Goal: Information Seeking & Learning: Learn about a topic

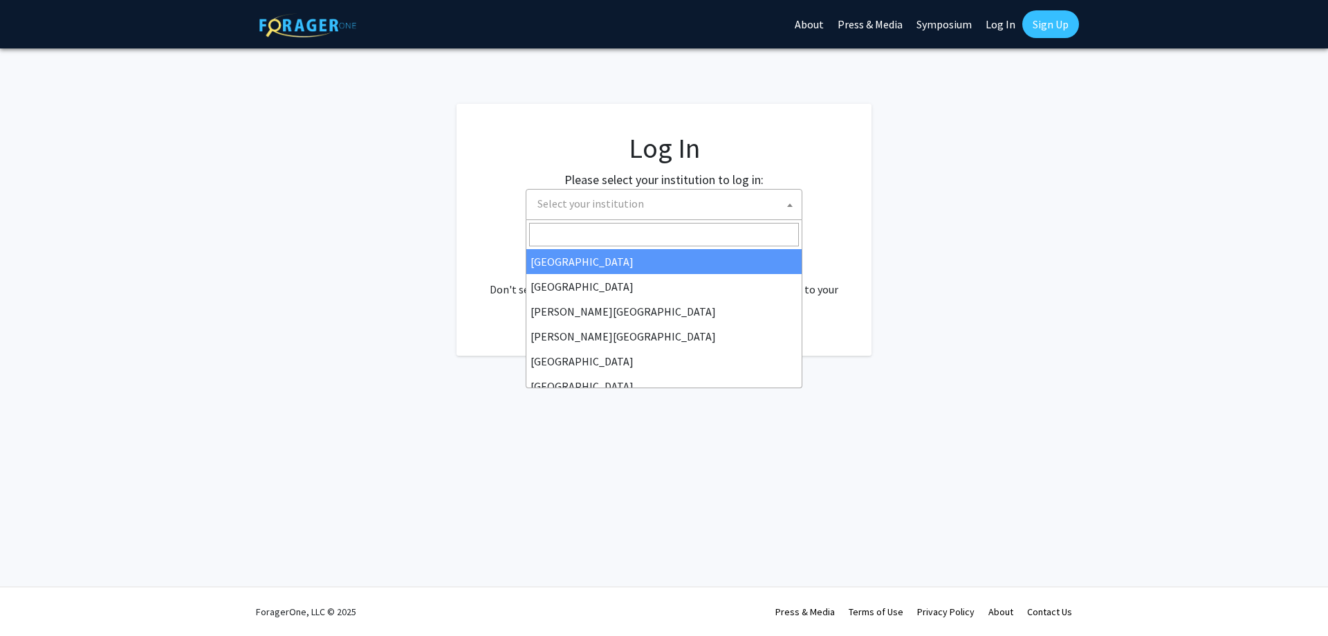
select select
click at [717, 201] on span "Select your institution" at bounding box center [667, 203] width 270 height 28
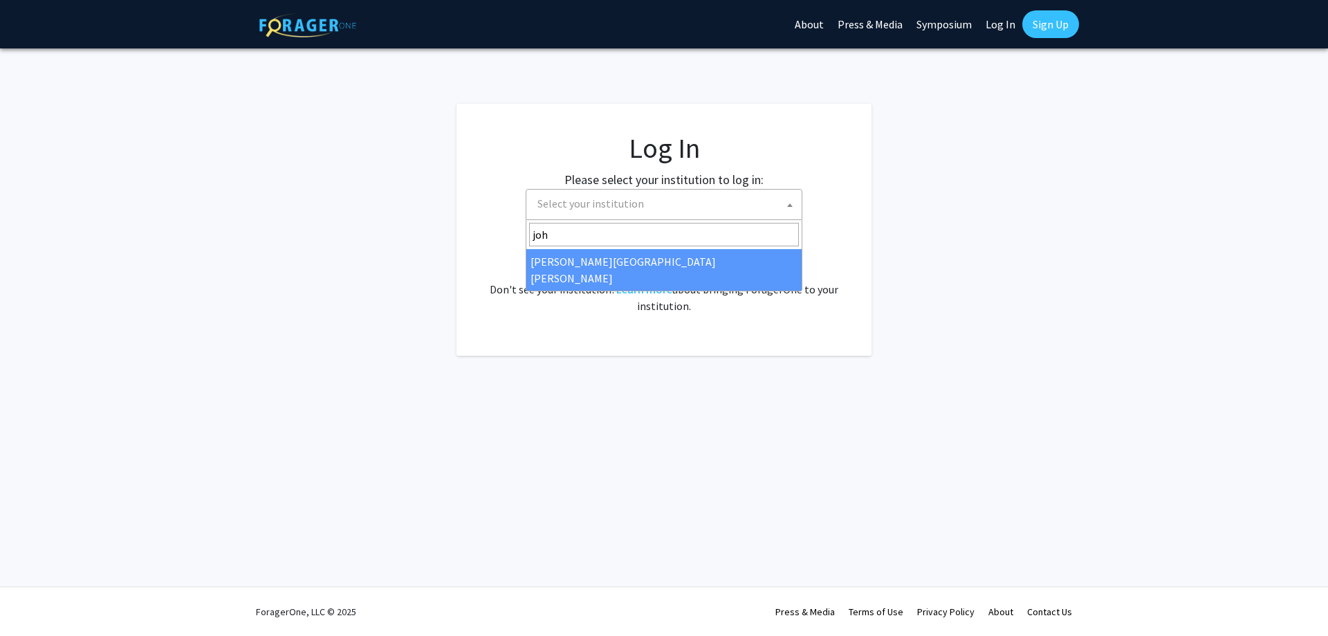
type input "joh"
select select "1"
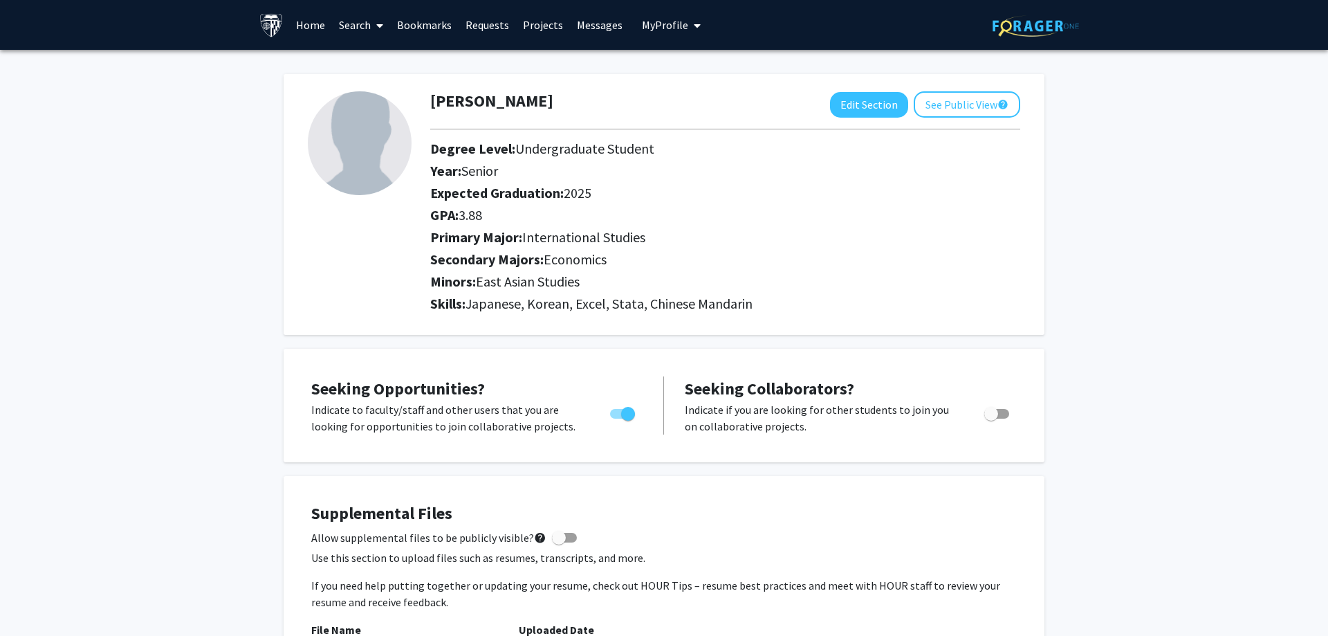
click at [537, 24] on link "Projects" at bounding box center [543, 25] width 54 height 48
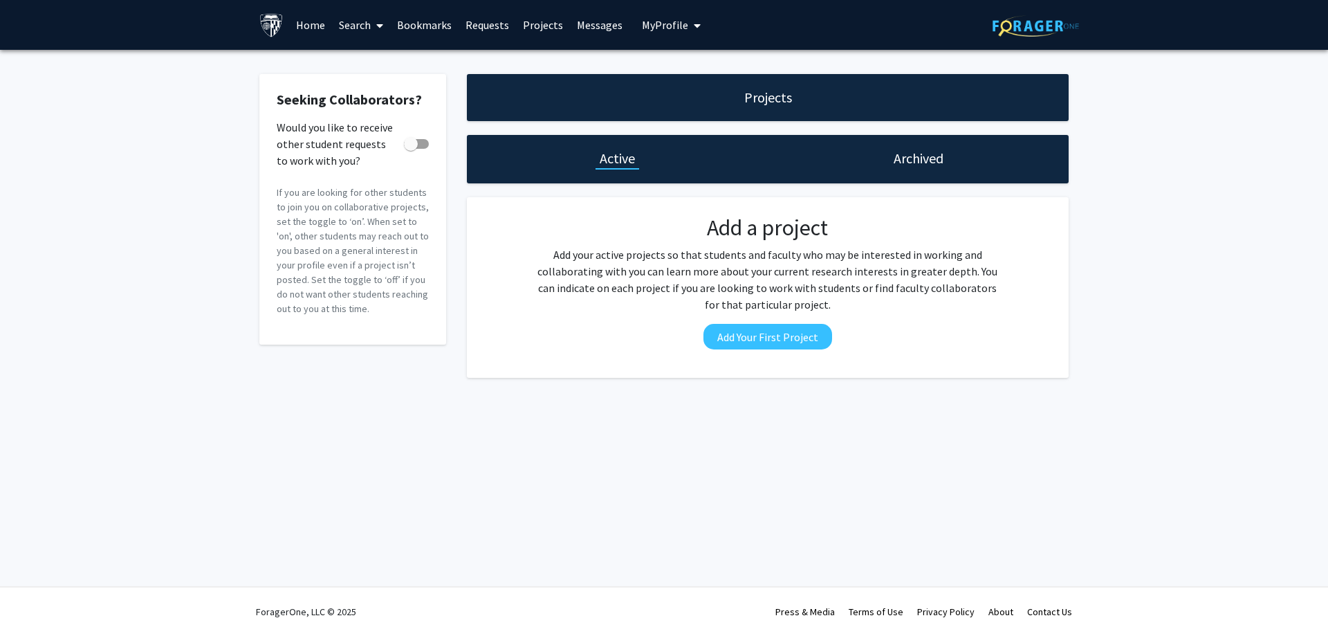
click at [346, 24] on link "Search" at bounding box center [361, 25] width 58 height 48
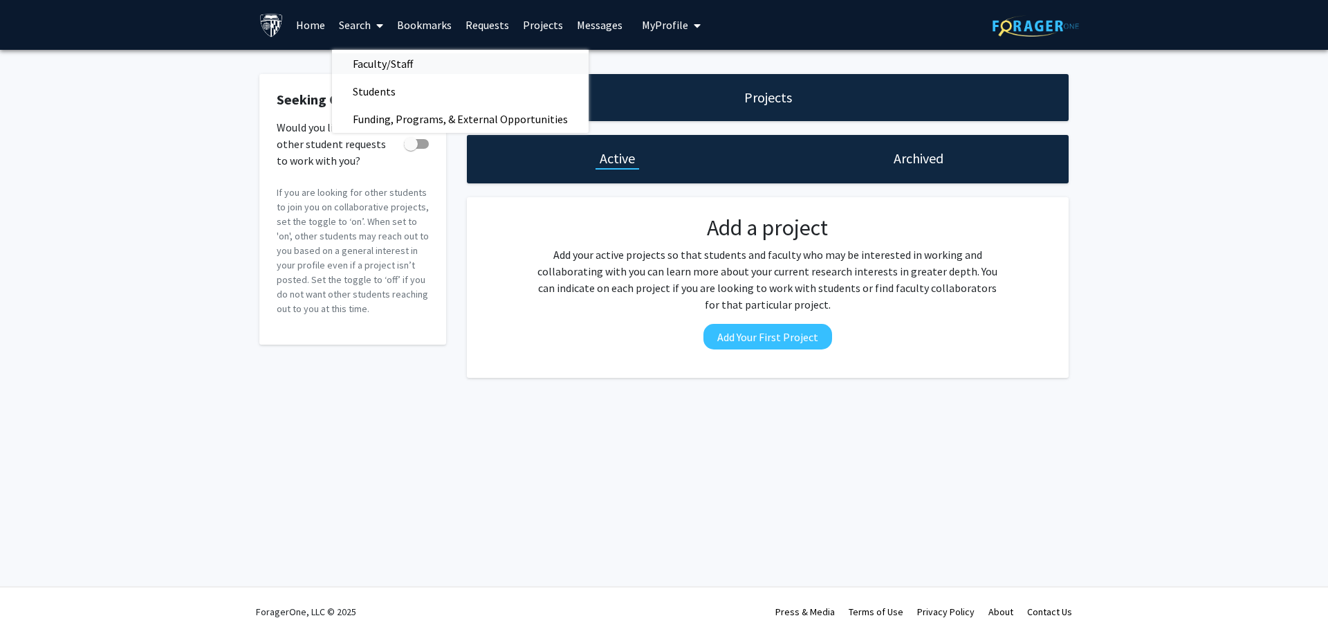
click at [397, 64] on span "Faculty/Staff" at bounding box center [383, 64] width 102 height 28
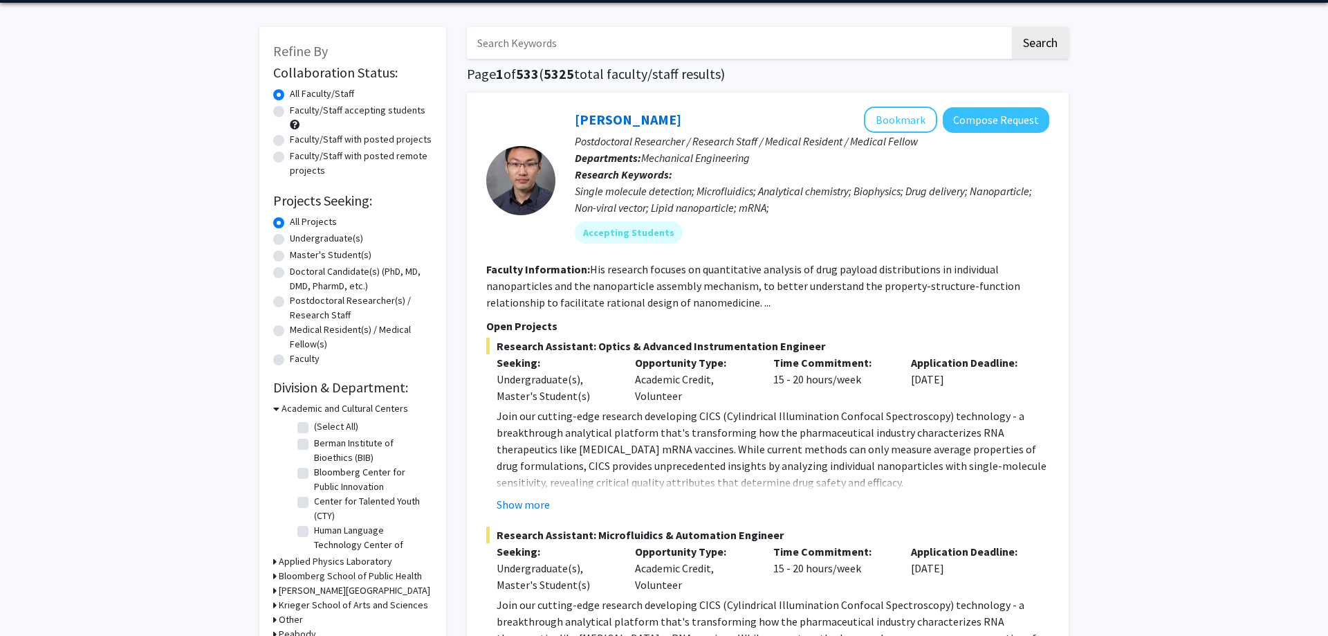
scroll to position [87, 0]
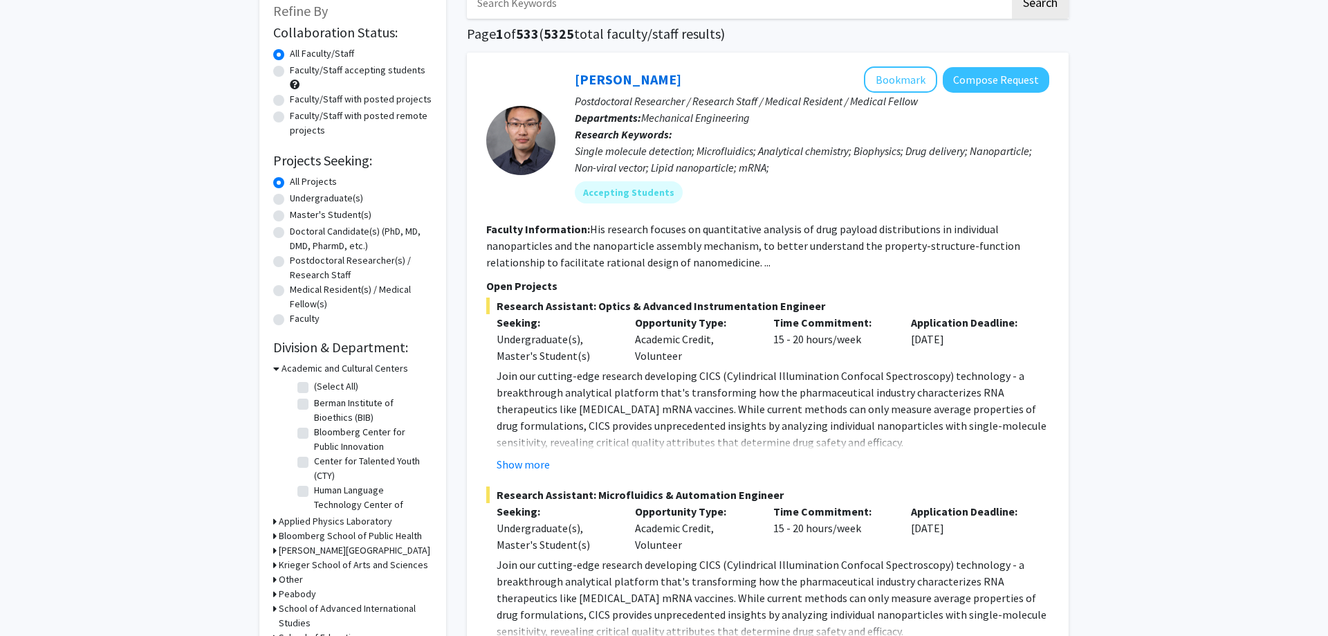
click at [322, 200] on label "Undergraduate(s)" at bounding box center [326, 198] width 73 height 15
click at [299, 200] on input "Undergraduate(s)" at bounding box center [294, 195] width 9 height 9
radio input "true"
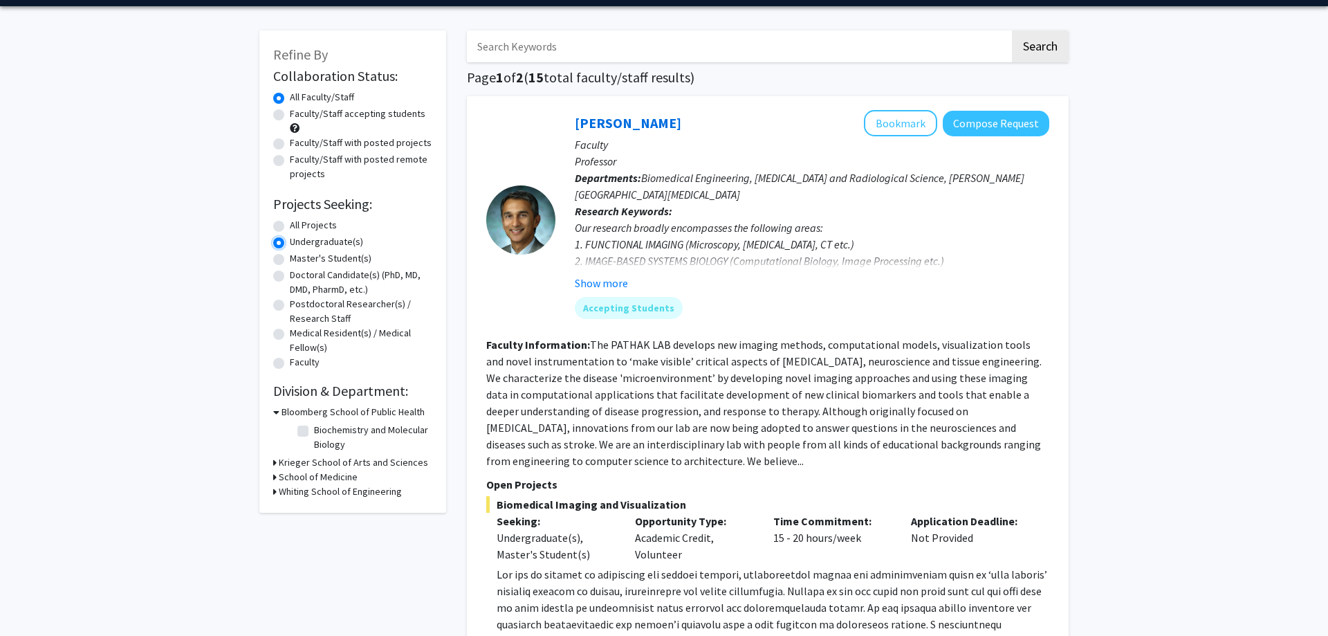
scroll to position [87, 0]
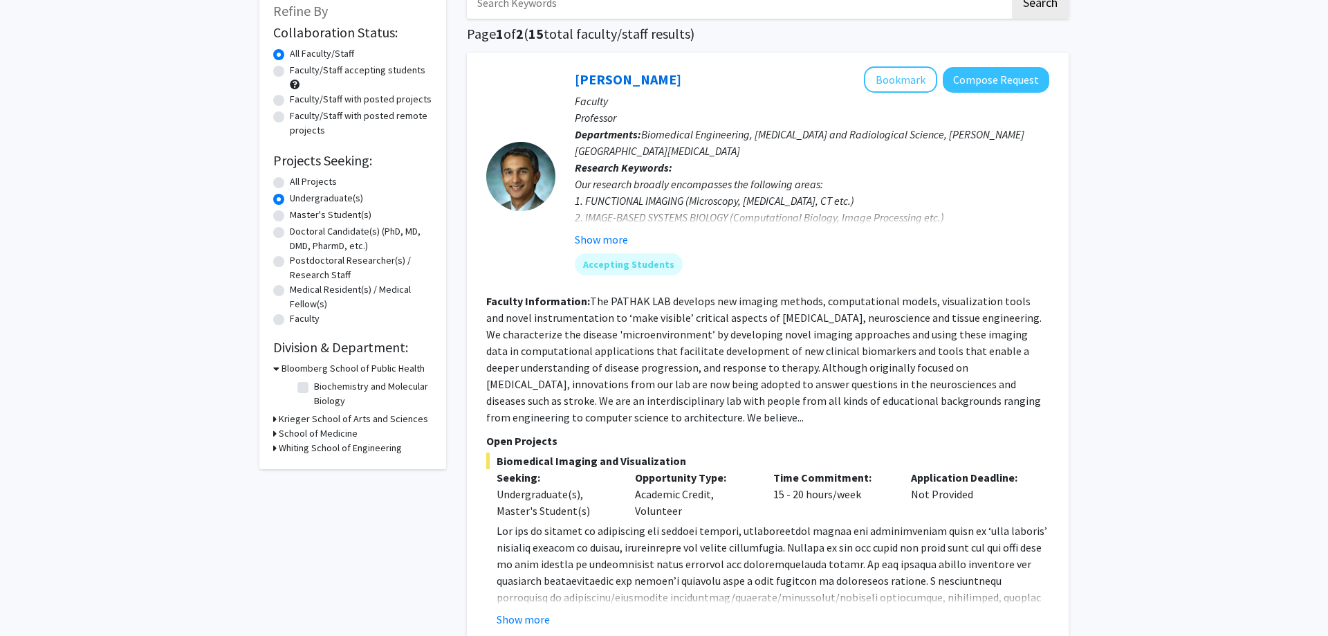
click at [338, 419] on h3 "Krieger School of Arts and Sciences" at bounding box center [353, 418] width 149 height 15
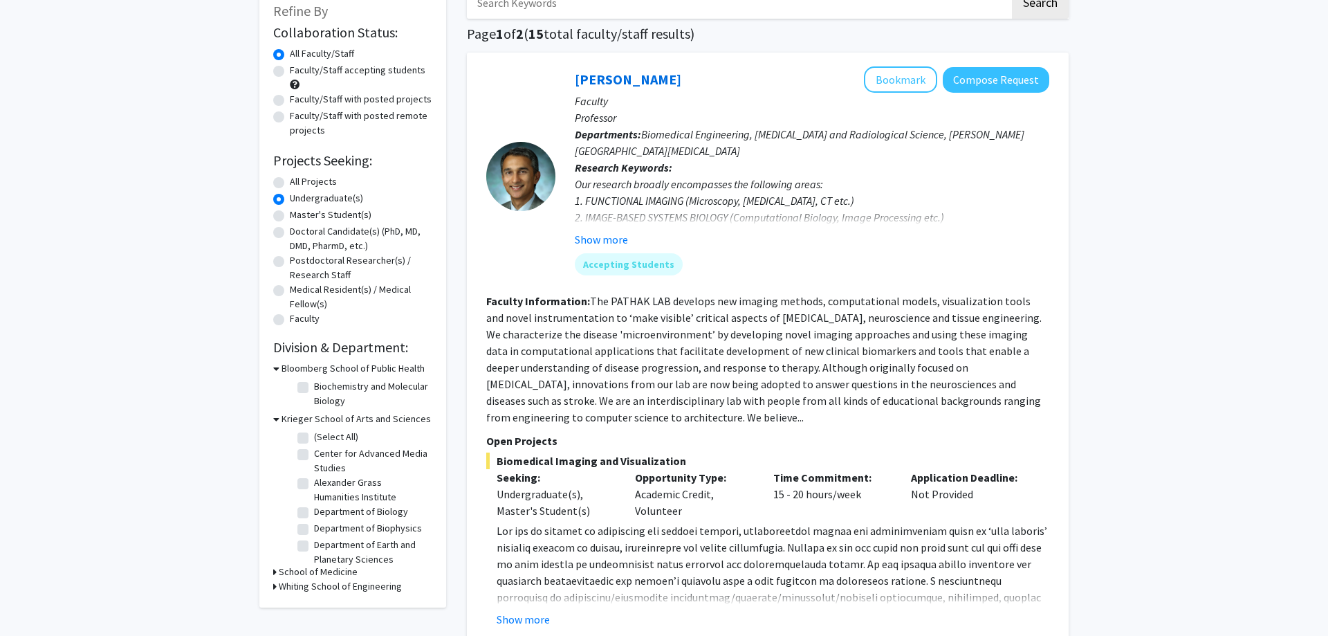
click at [373, 487] on label "Alexander Grass Humanities Institute" at bounding box center [371, 489] width 115 height 29
click at [323, 484] on input "Alexander Grass Humanities Institute" at bounding box center [318, 479] width 9 height 9
checkbox input "true"
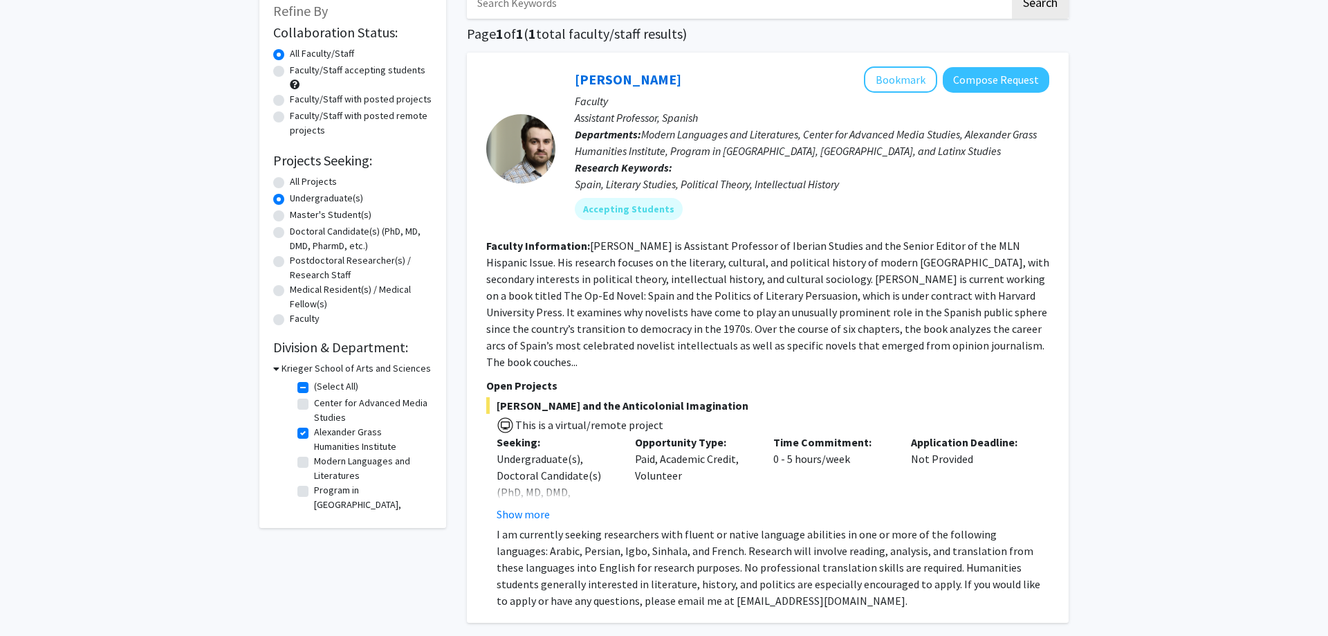
click at [314, 432] on label "Alexander Grass Humanities Institute" at bounding box center [371, 439] width 115 height 29
click at [314, 432] on input "Alexander Grass Humanities Institute" at bounding box center [318, 429] width 9 height 9
checkbox input "false"
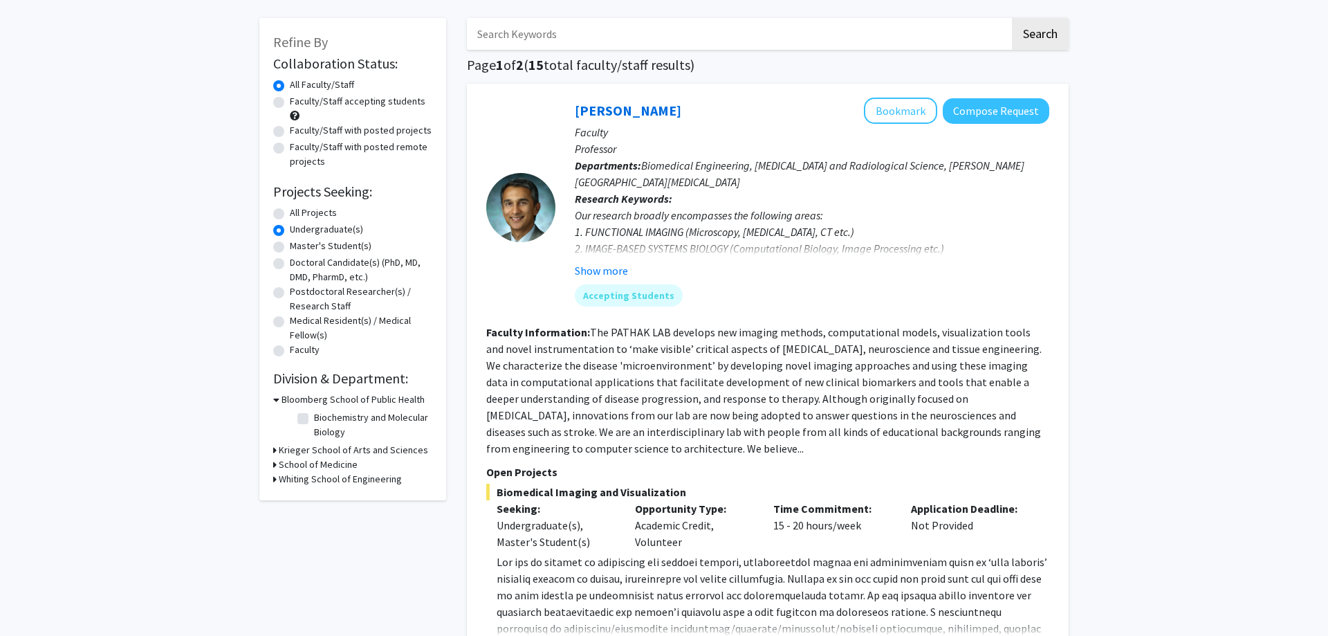
scroll to position [87, 0]
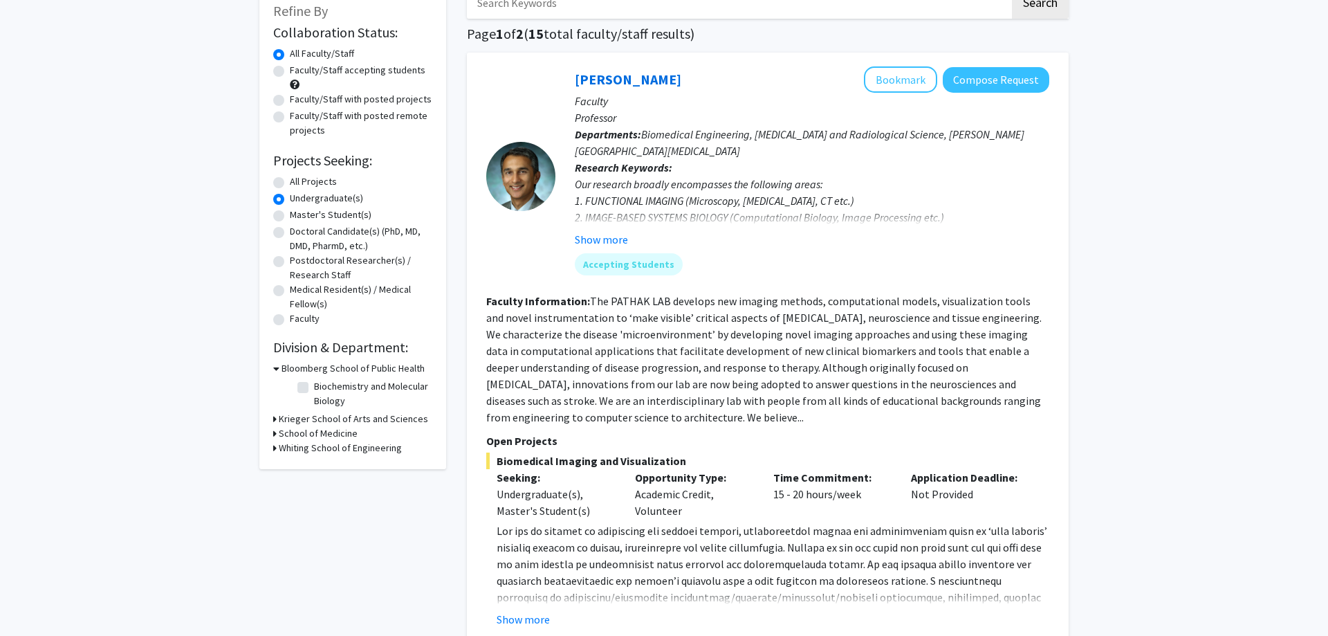
click at [330, 421] on h3 "Krieger School of Arts and Sciences" at bounding box center [353, 418] width 149 height 15
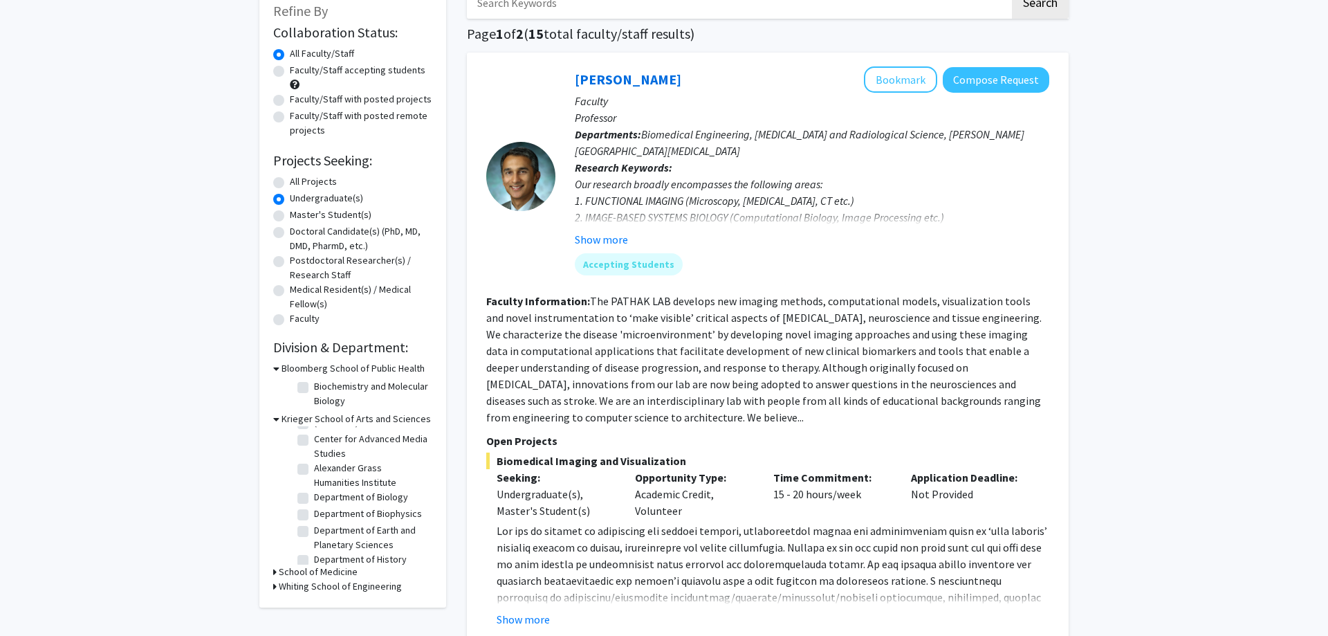
scroll to position [0, 0]
click at [324, 435] on label "(Select All)" at bounding box center [336, 436] width 44 height 15
click at [323, 435] on input "(Select All)" at bounding box center [318, 433] width 9 height 9
checkbox input "true"
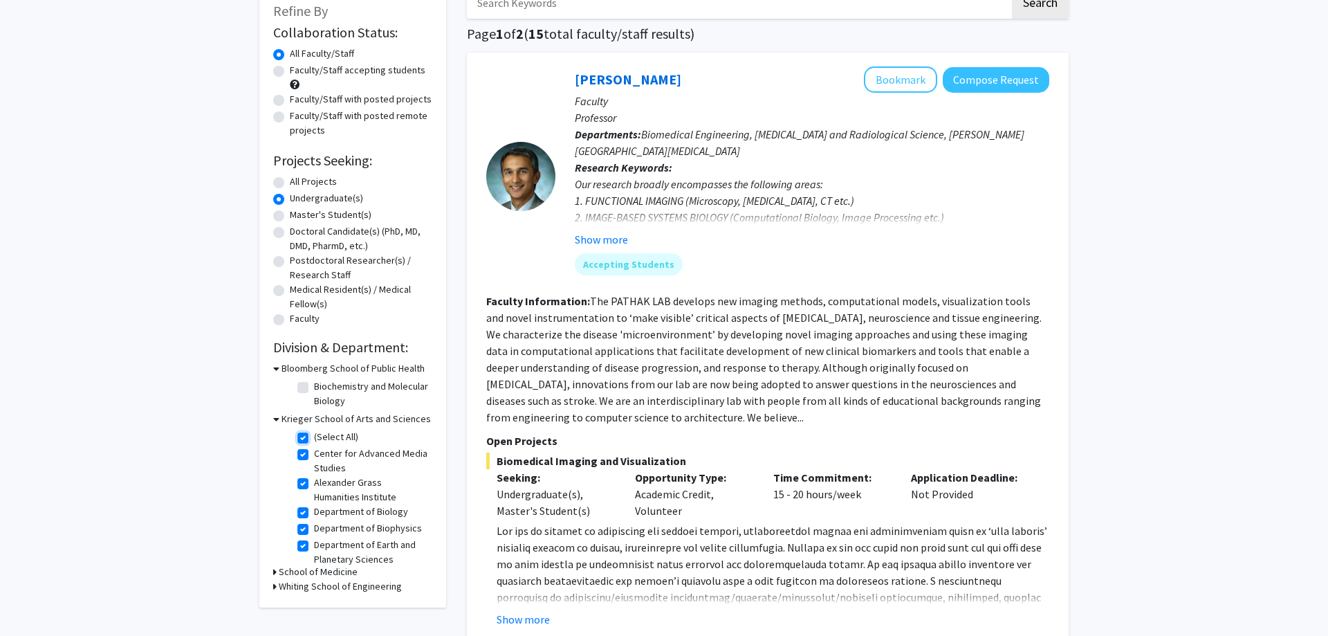
checkbox input "true"
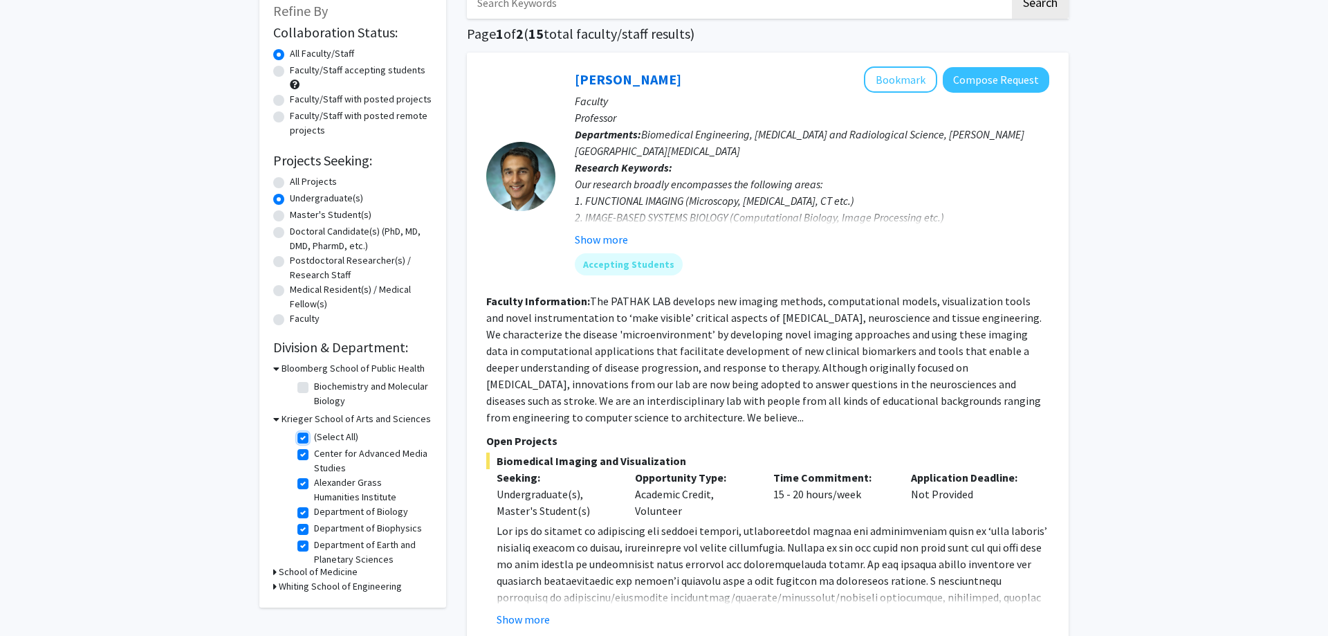
checkbox input "true"
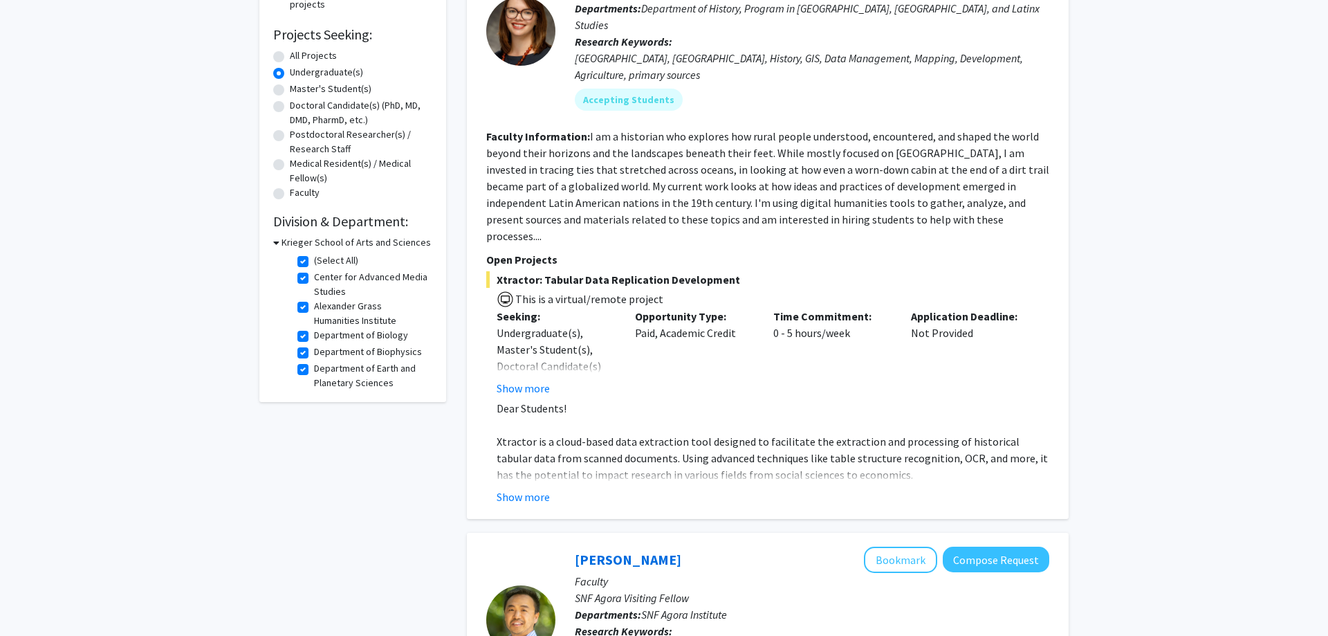
scroll to position [261, 0]
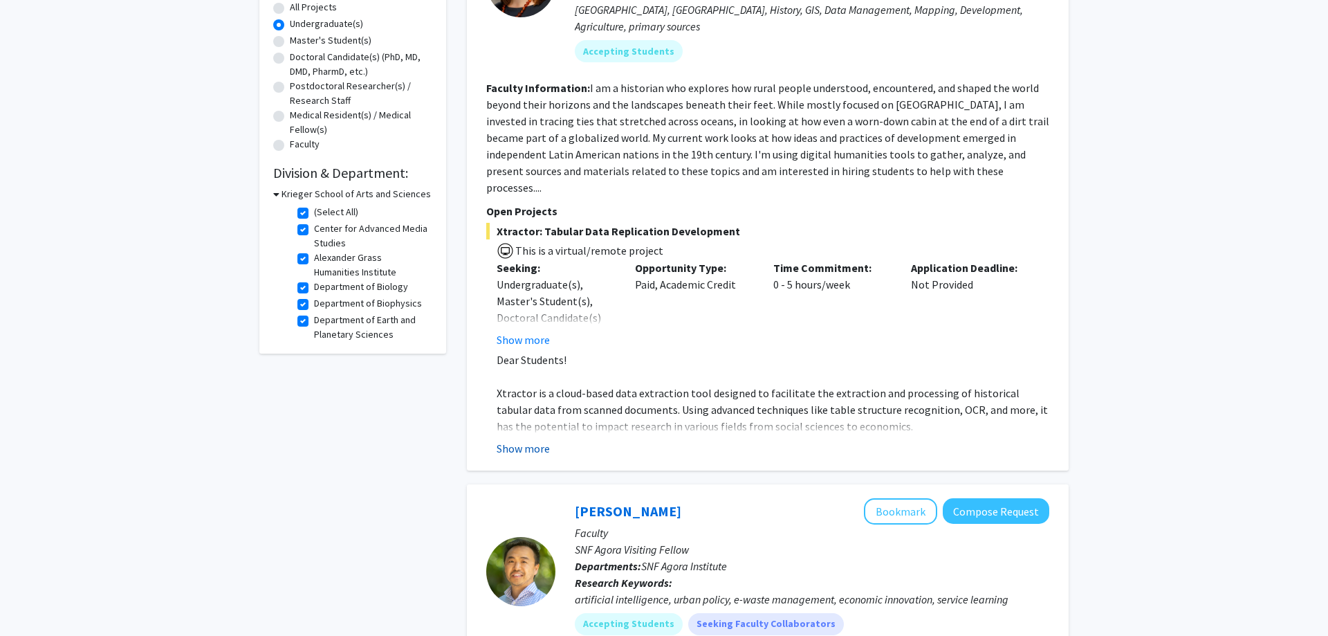
click at [526, 440] on button "Show more" at bounding box center [523, 448] width 53 height 17
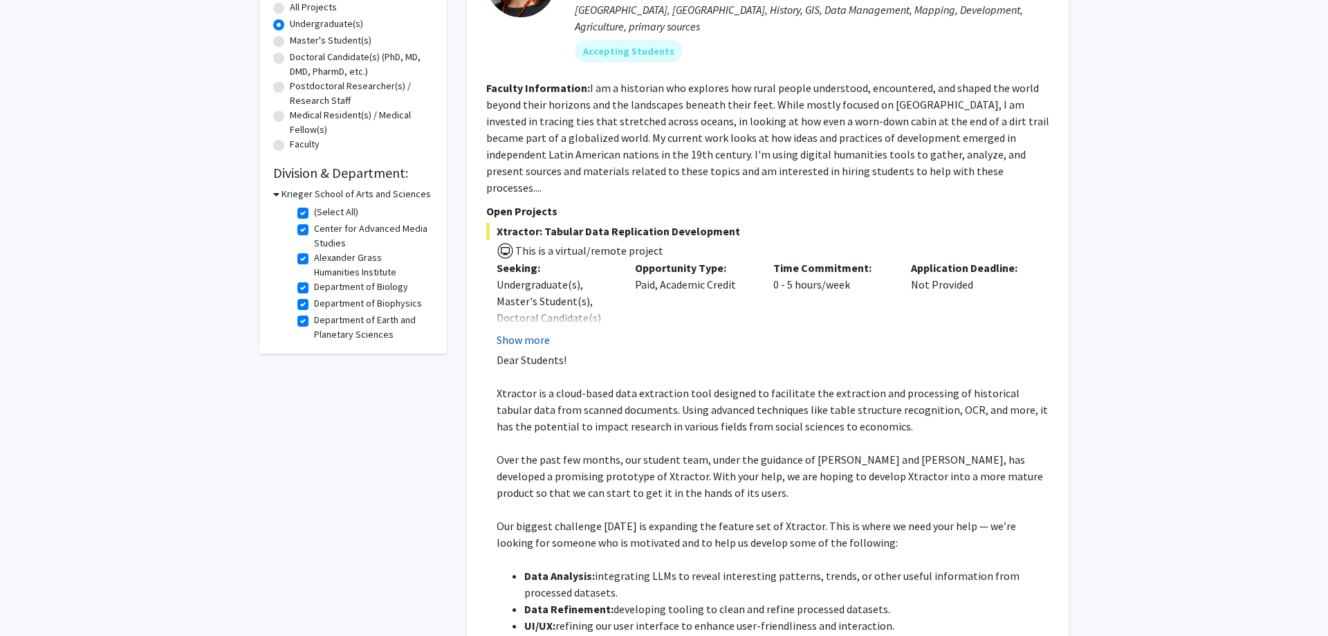
click at [544, 331] on button "Show more" at bounding box center [523, 339] width 53 height 17
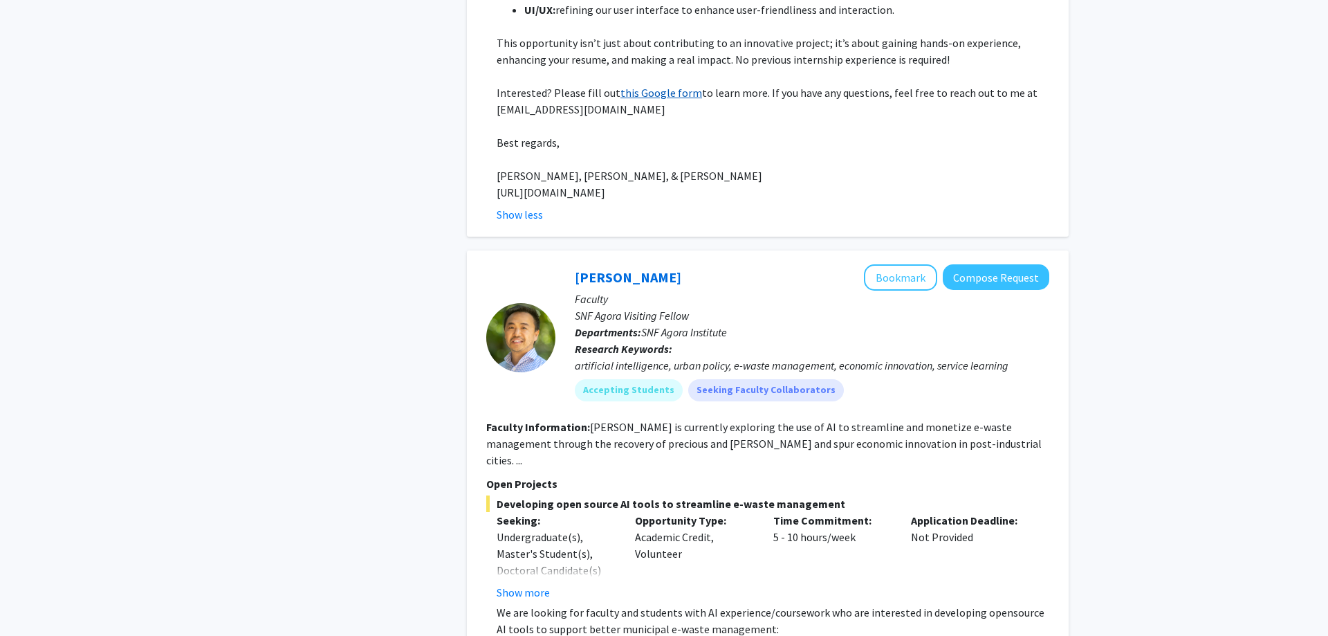
scroll to position [959, 0]
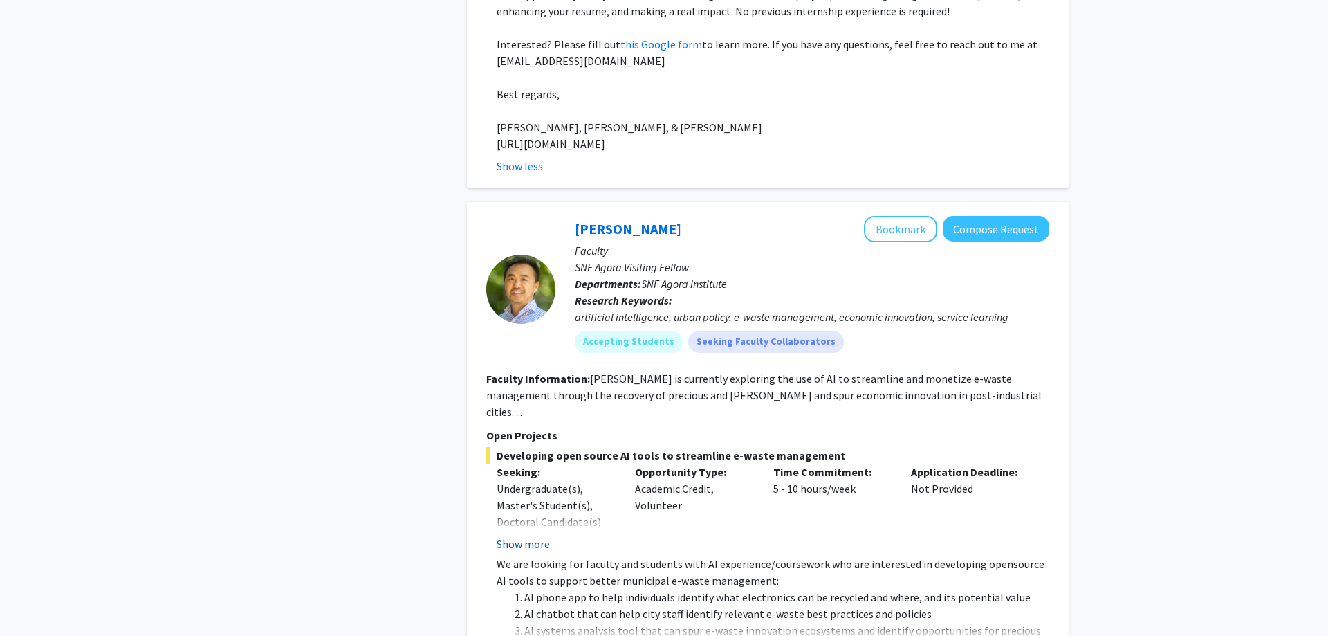
click at [532, 535] on button "Show more" at bounding box center [523, 543] width 53 height 17
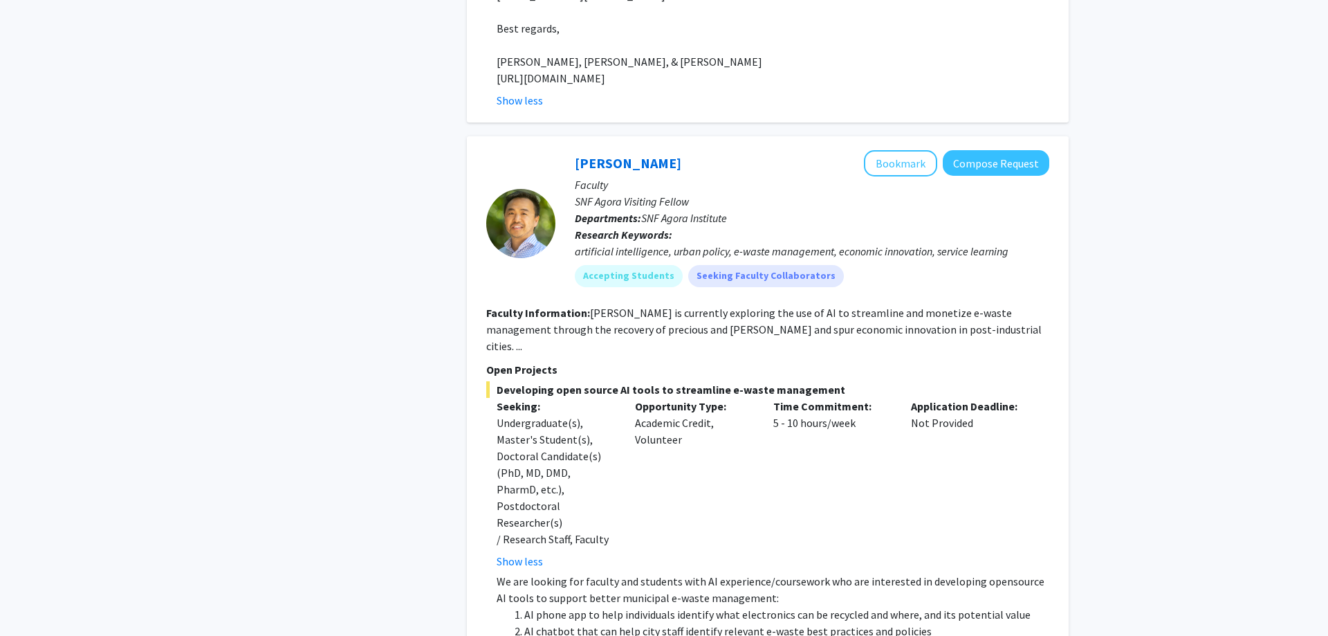
scroll to position [1133, 0]
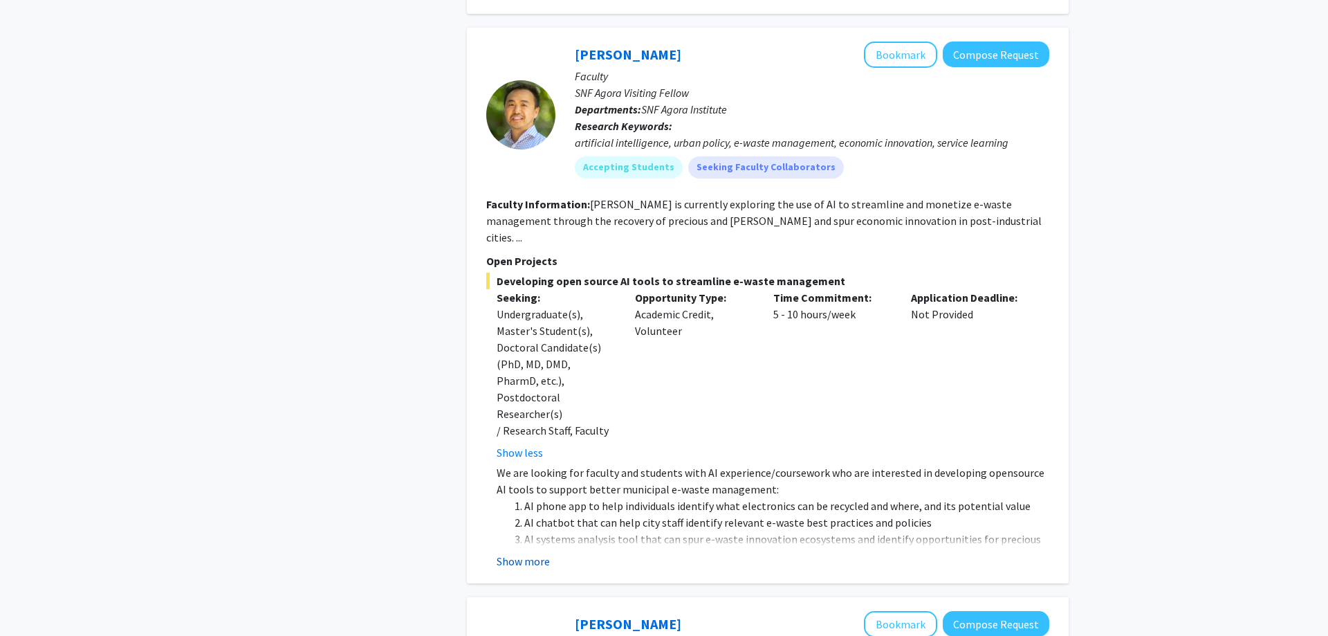
click at [538, 553] on button "Show more" at bounding box center [523, 561] width 53 height 17
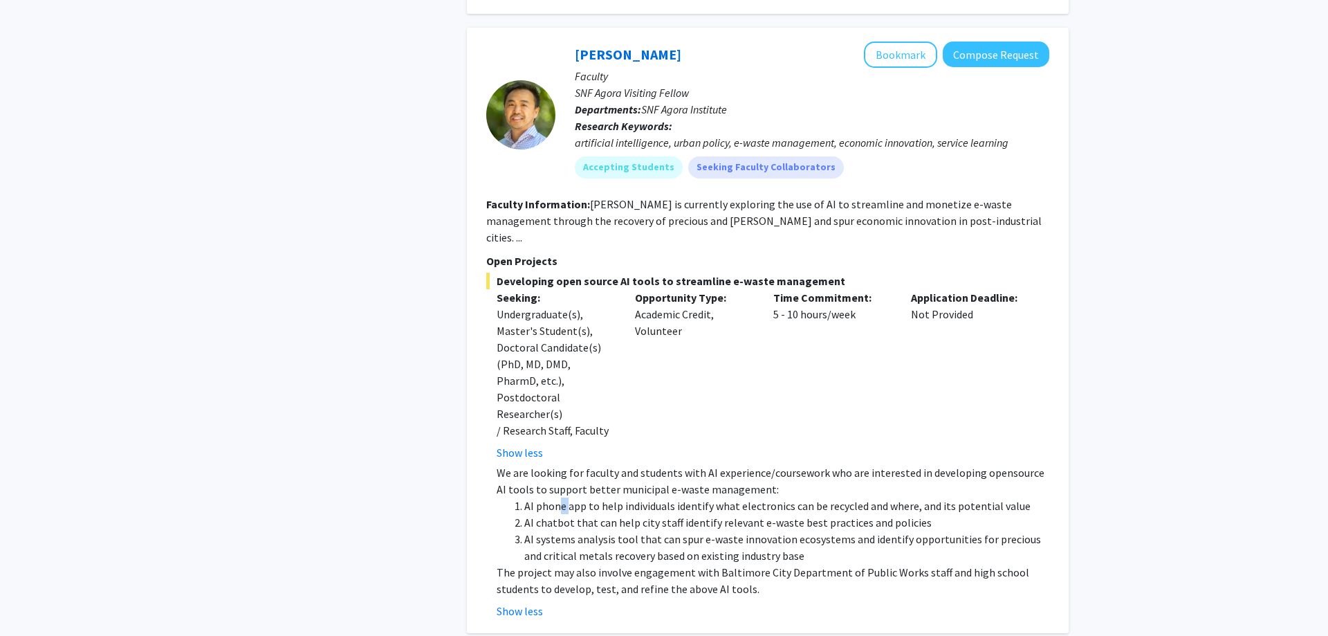
drag, startPoint x: 559, startPoint y: 434, endPoint x: 571, endPoint y: 434, distance: 11.1
click at [571, 497] on li "AI phone app to help individuals identify what electronics can be recycled and …" at bounding box center [786, 505] width 525 height 17
click at [600, 497] on li "AI phone app to help individuals identify what electronics can be recycled and …" at bounding box center [786, 505] width 525 height 17
drag, startPoint x: 573, startPoint y: 441, endPoint x: 712, endPoint y: 447, distance: 139.1
click at [712, 497] on li "AI phone app to help individuals identify what electronics can be recycled and …" at bounding box center [786, 505] width 525 height 17
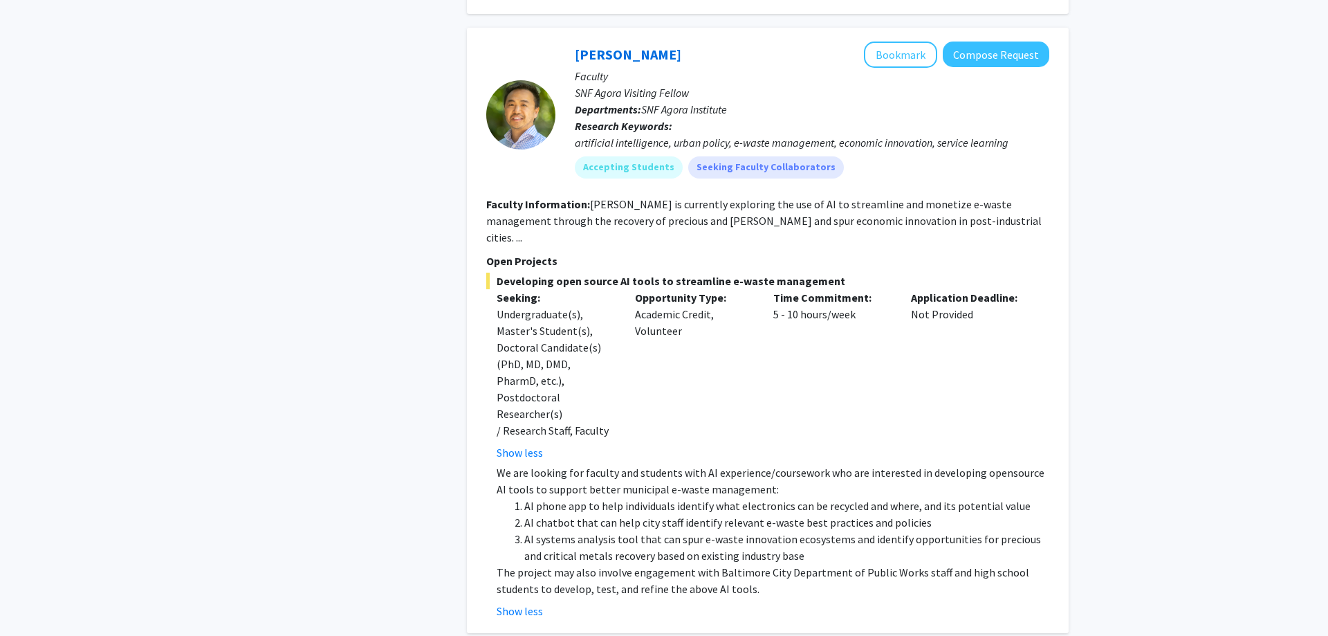
click at [767, 530] on li "AI systems analysis tool that can spur e-waste innovation ecosystems and identi…" at bounding box center [786, 546] width 525 height 33
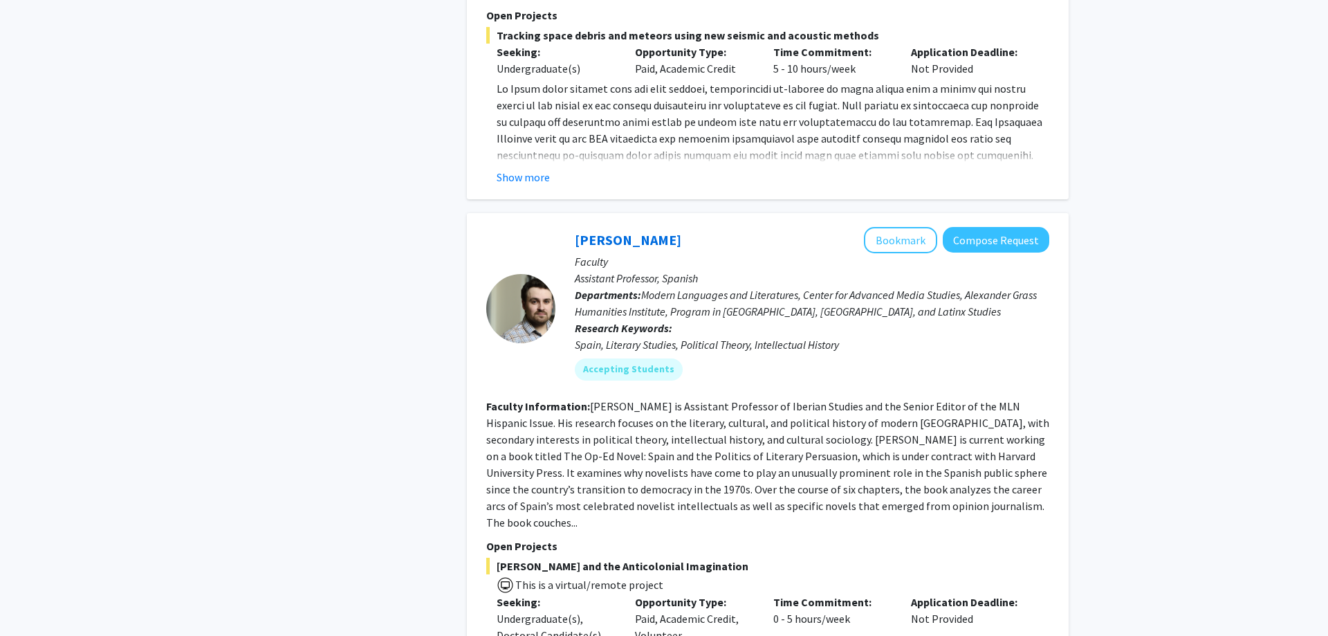
scroll to position [2091, 0]
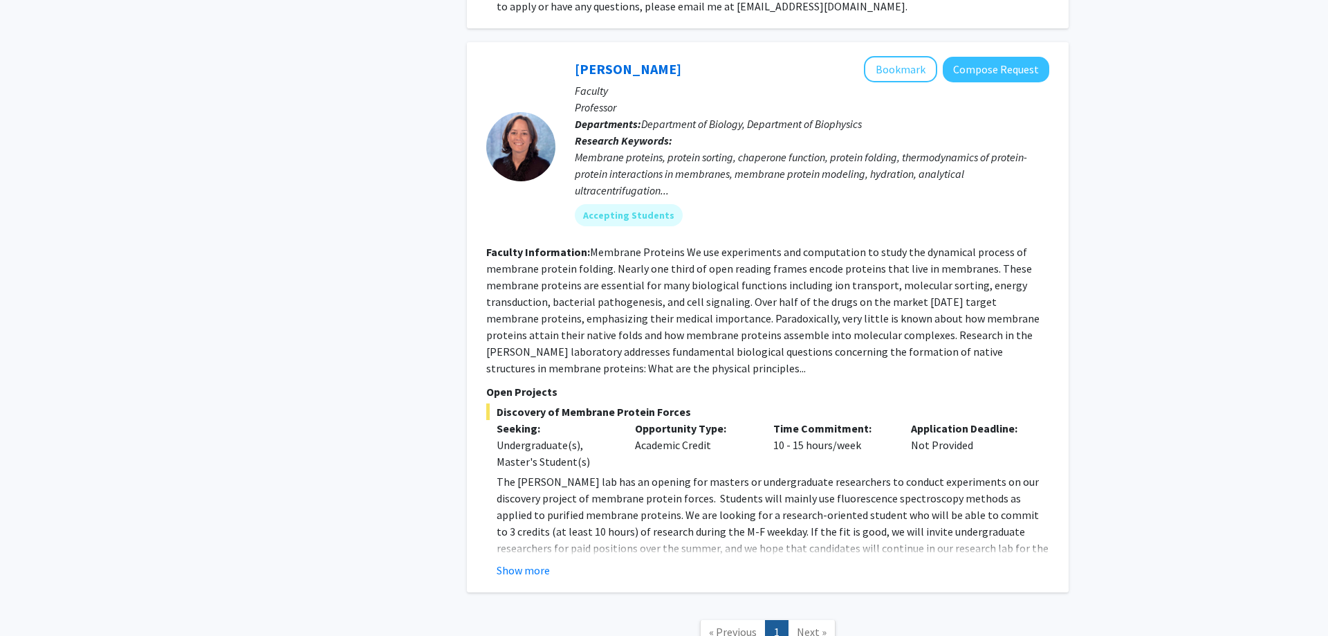
scroll to position [2861, 0]
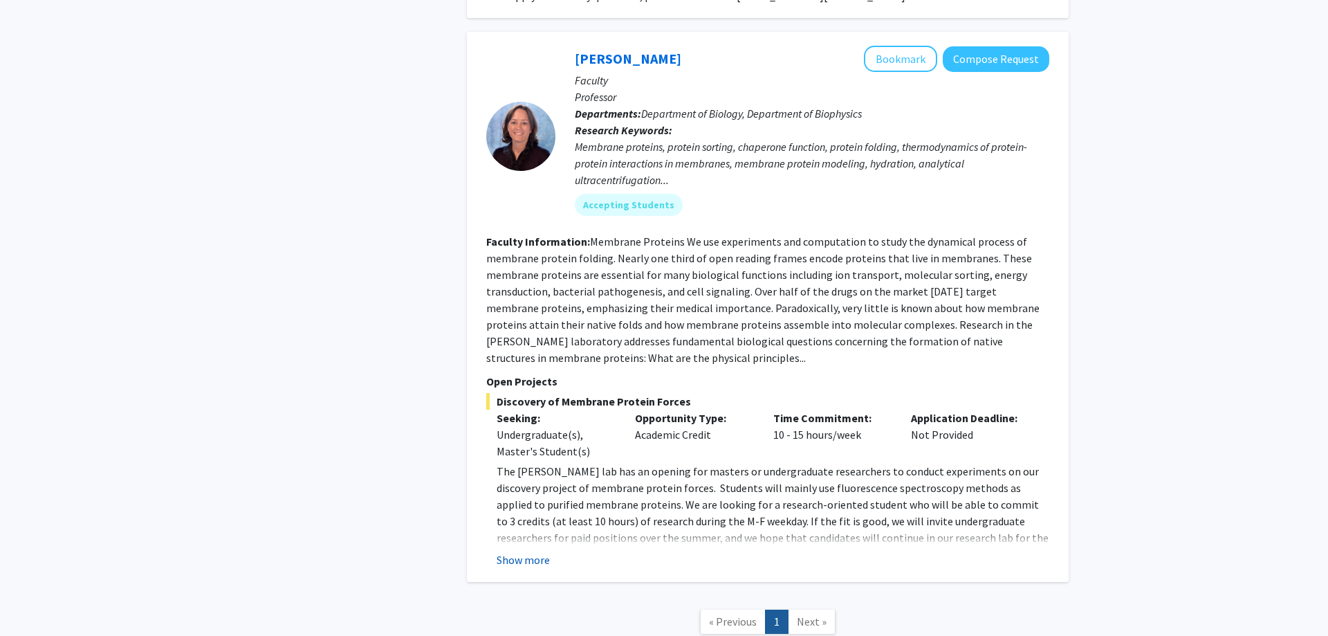
click at [522, 551] on button "Show more" at bounding box center [523, 559] width 53 height 17
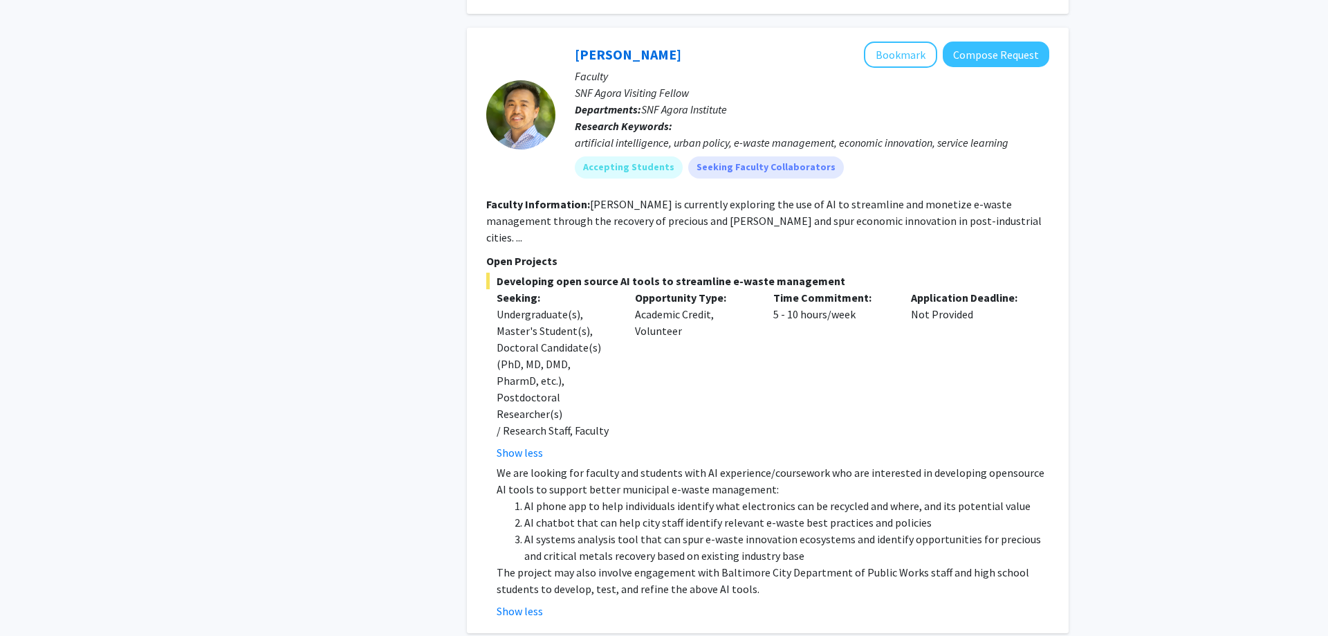
scroll to position [1307, 0]
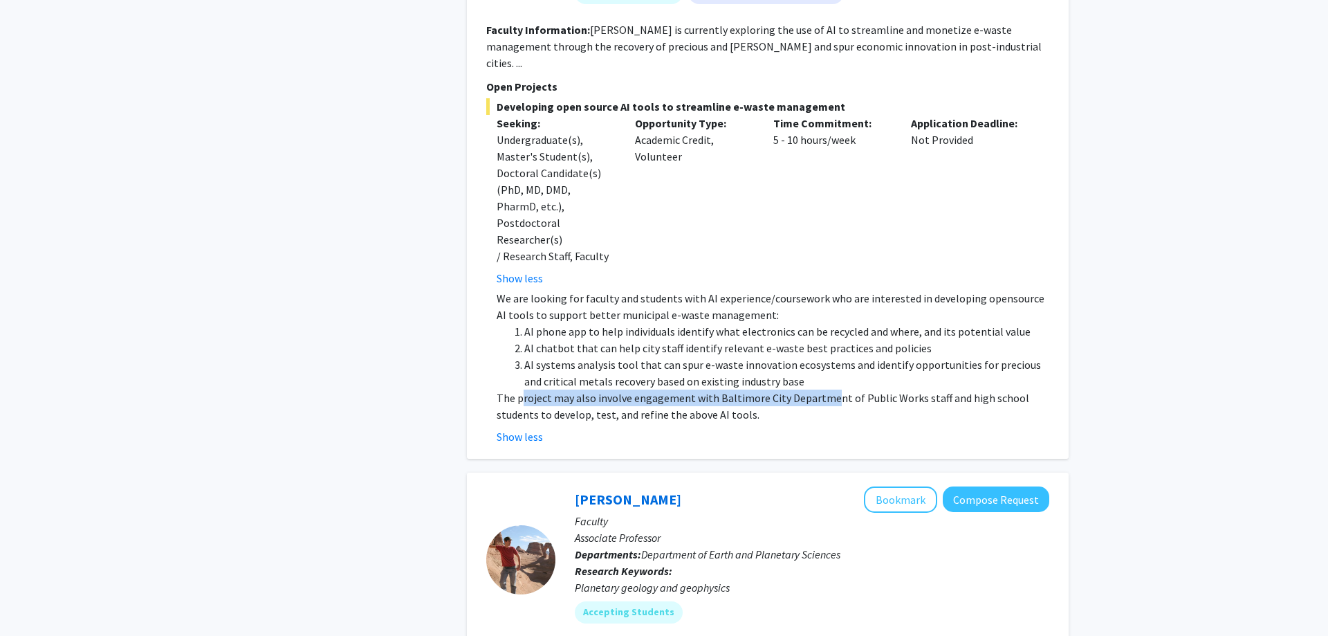
drag, startPoint x: 660, startPoint y: 331, endPoint x: 825, endPoint y: 336, distance: 164.7
click at [825, 389] on p "The project may also involve engagement with Baltimore City Department of Publi…" at bounding box center [773, 405] width 553 height 33
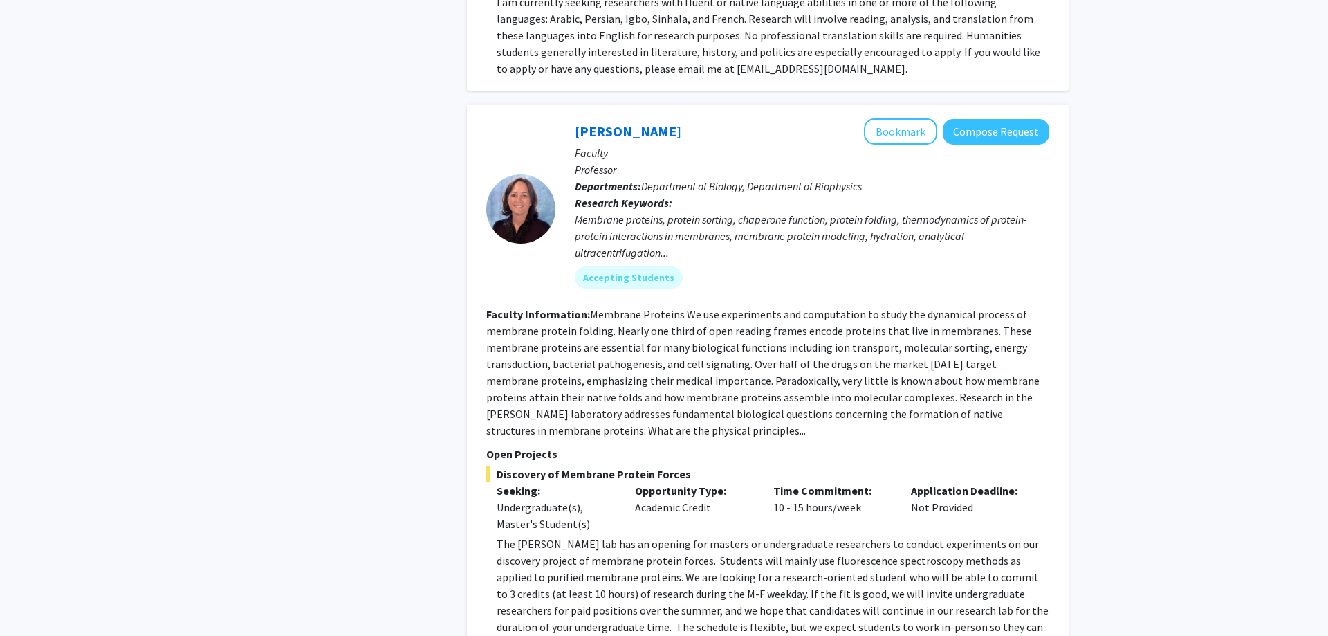
scroll to position [3027, 0]
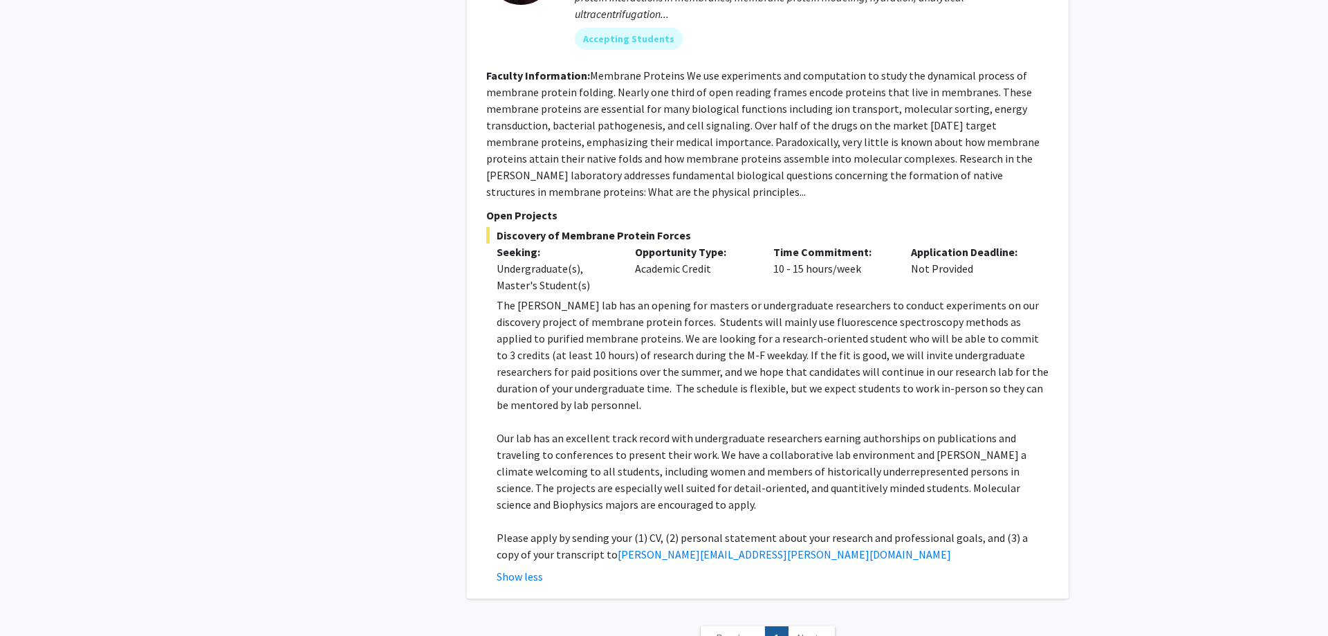
click at [811, 612] on nav "« Previous 1 Next »" at bounding box center [768, 640] width 602 height 56
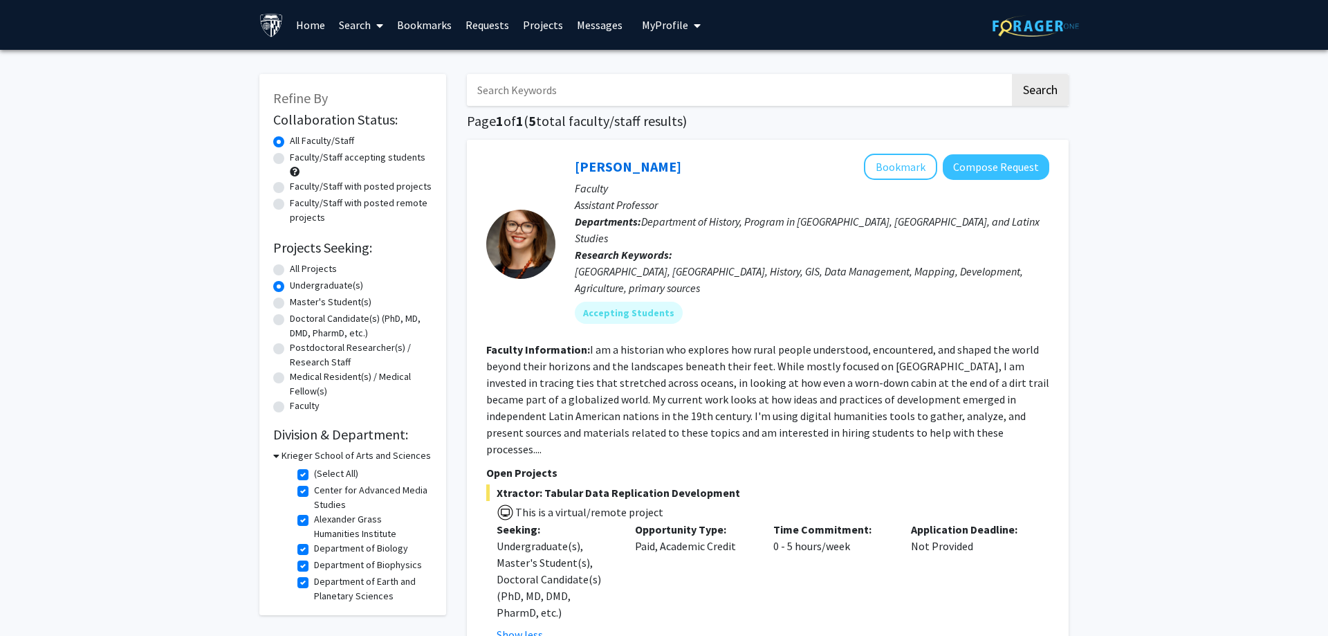
scroll to position [111, 0]
click at [293, 451] on h3 "Krieger School of Arts and Sciences" at bounding box center [355, 455] width 149 height 15
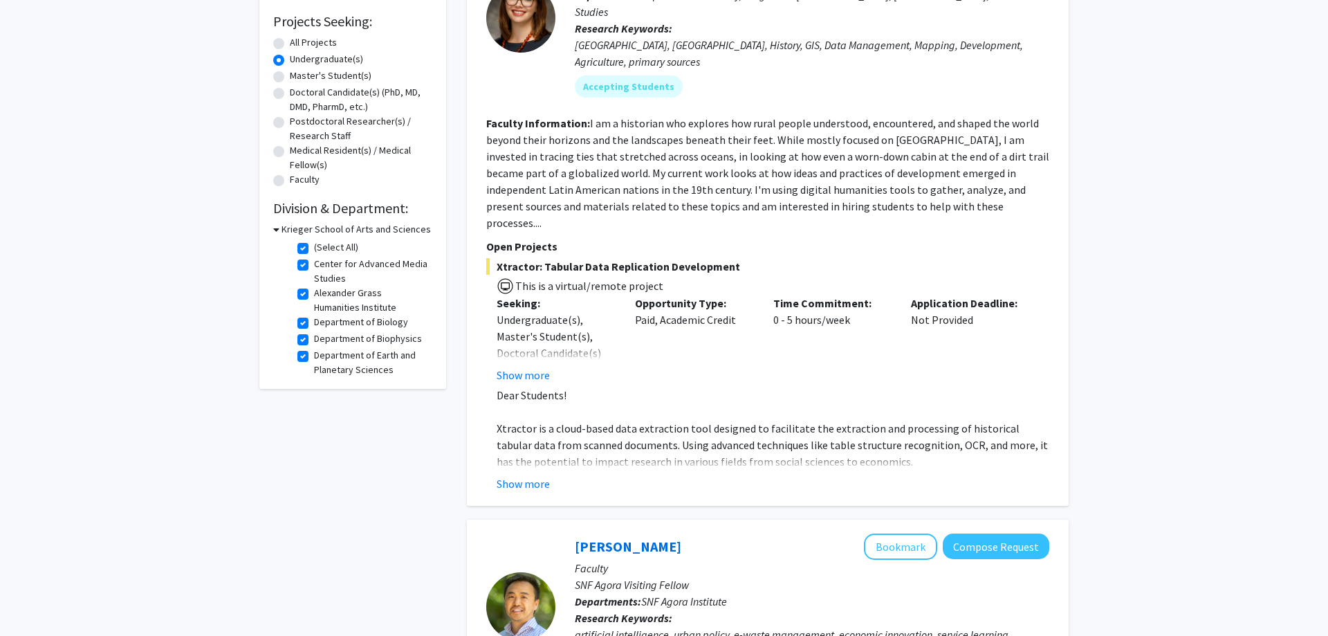
scroll to position [261, 0]
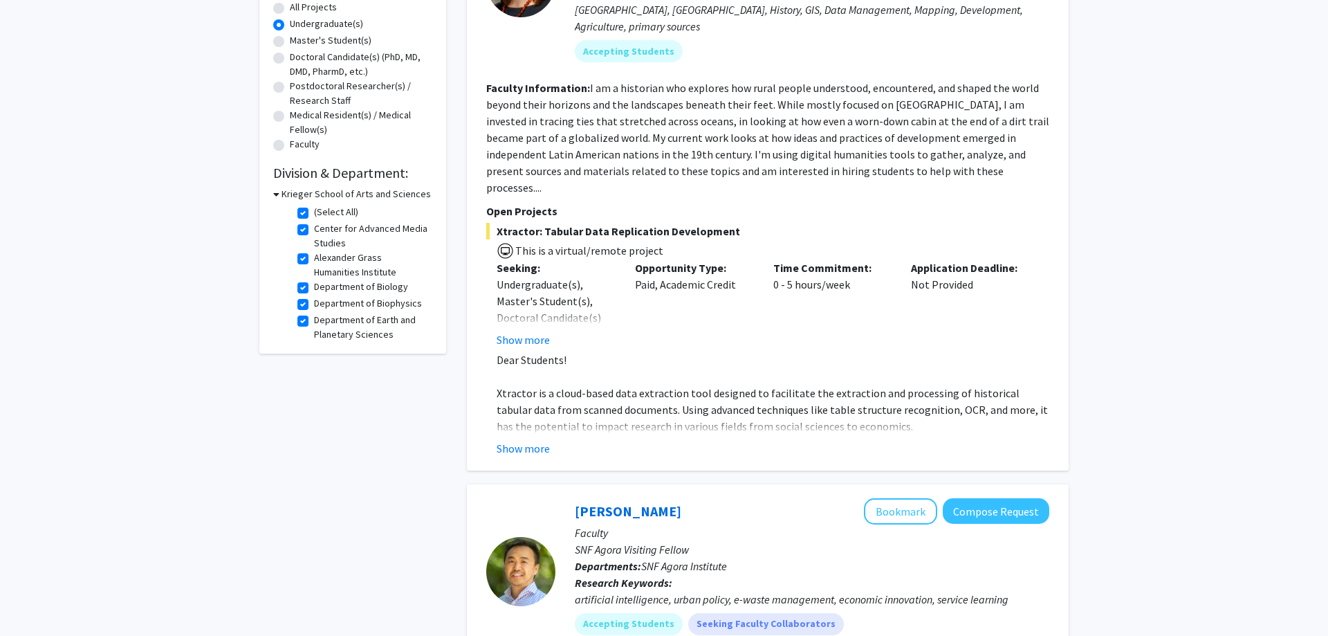
click at [297, 211] on fg-checkbox-list "(Select All) (Select All) Center for Advanced Media Studies Center for Advanced…" at bounding box center [363, 333] width 138 height 264
click at [314, 212] on label "(Select All)" at bounding box center [336, 212] width 44 height 15
click at [314, 212] on input "(Select All)" at bounding box center [318, 209] width 9 height 9
checkbox input "false"
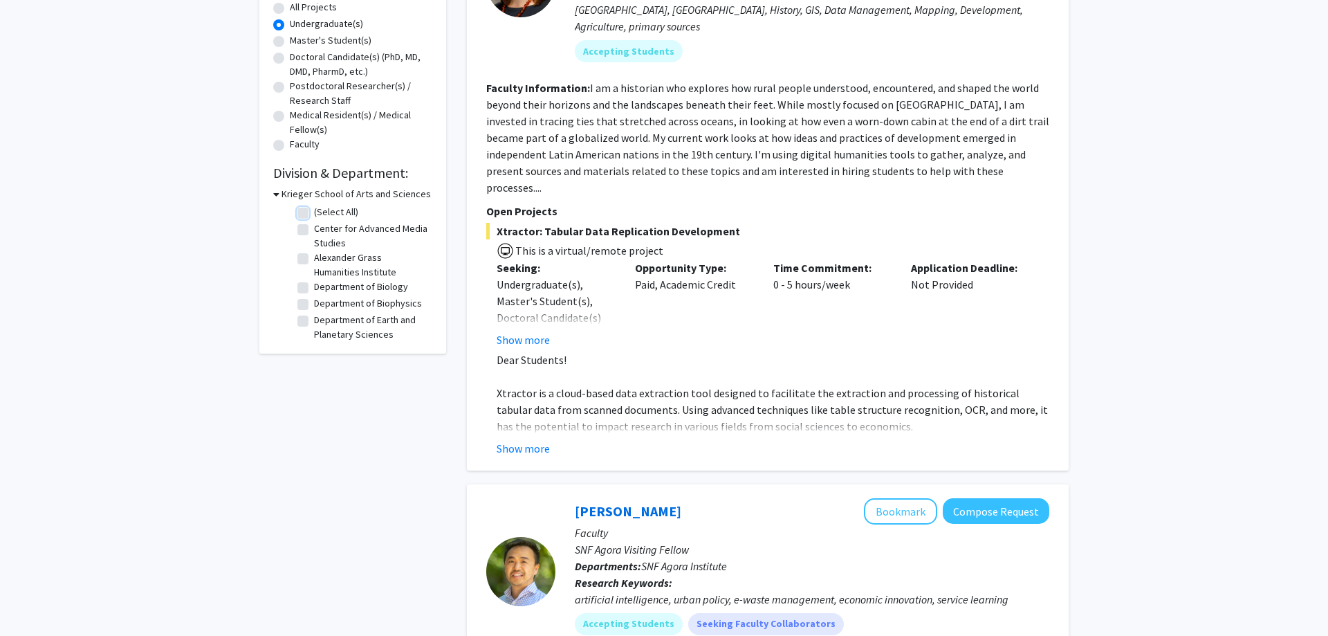
checkbox input "false"
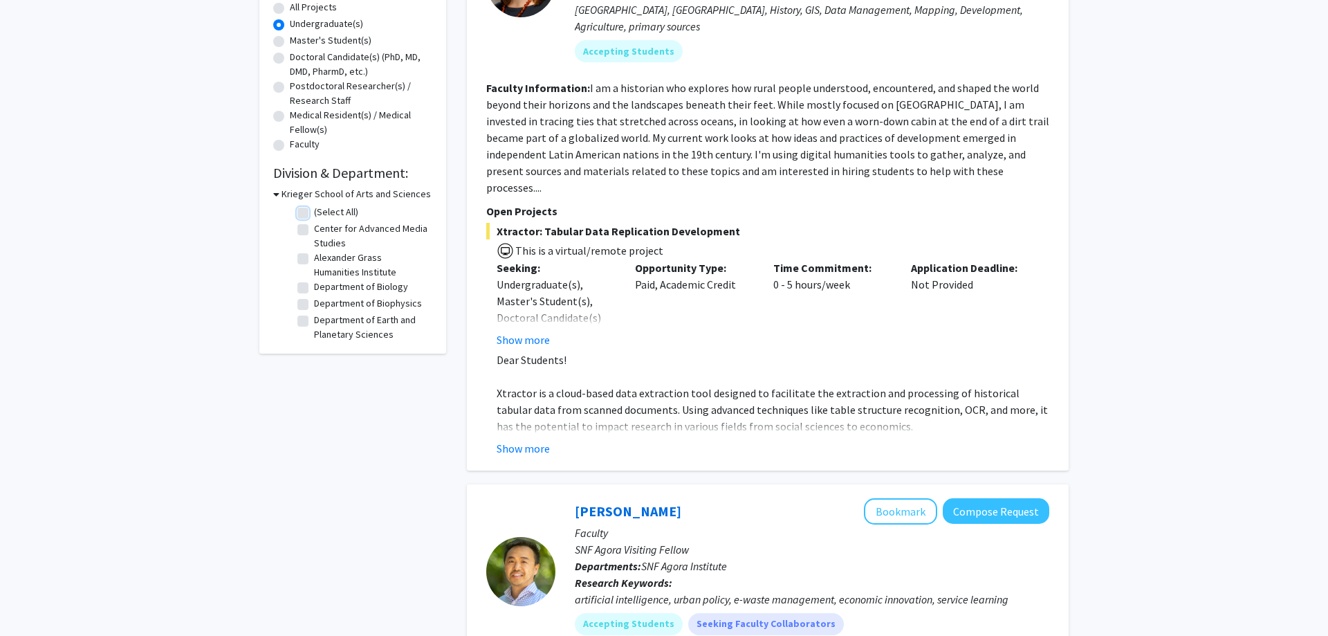
checkbox input "false"
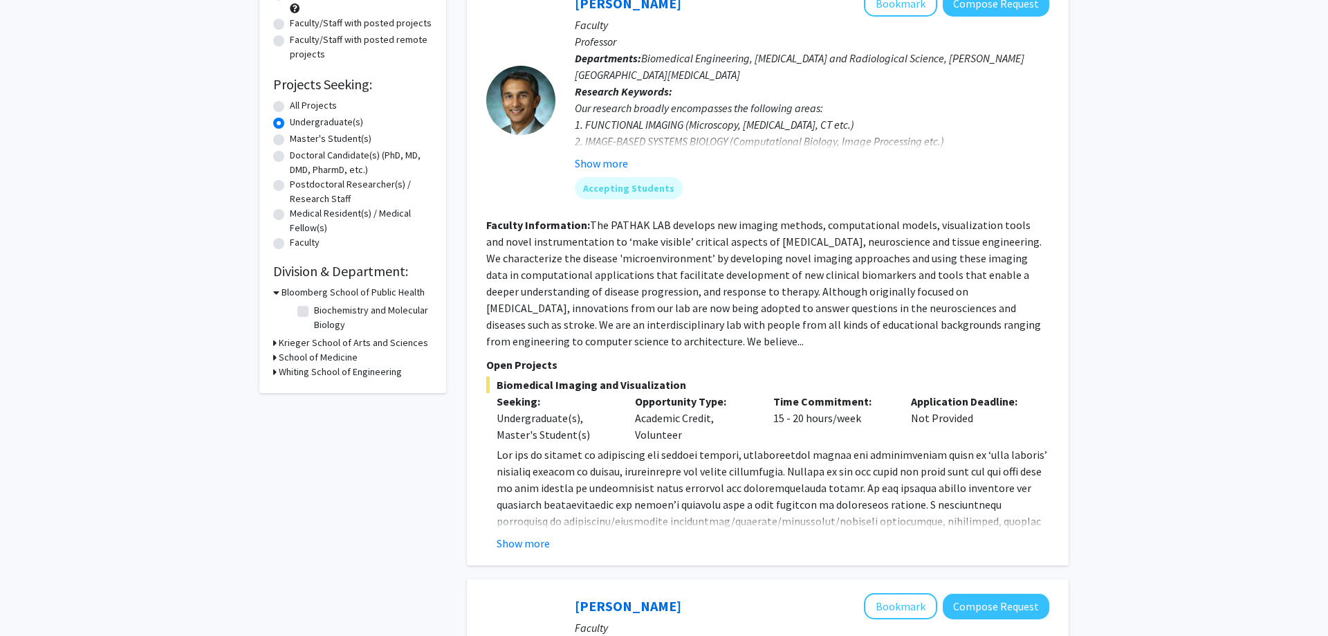
scroll to position [261, 0]
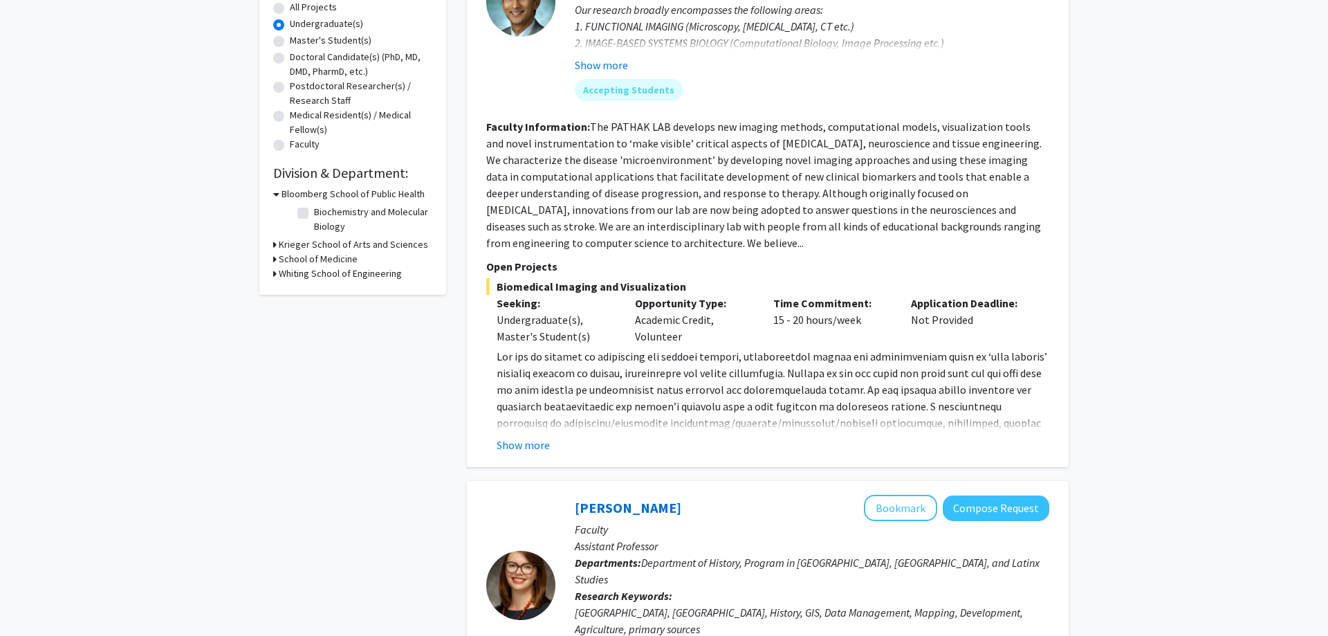
click at [313, 275] on h3 "Whiting School of Engineering" at bounding box center [340, 273] width 123 height 15
click at [333, 246] on h3 "Krieger School of Arts and Sciences" at bounding box center [353, 244] width 149 height 15
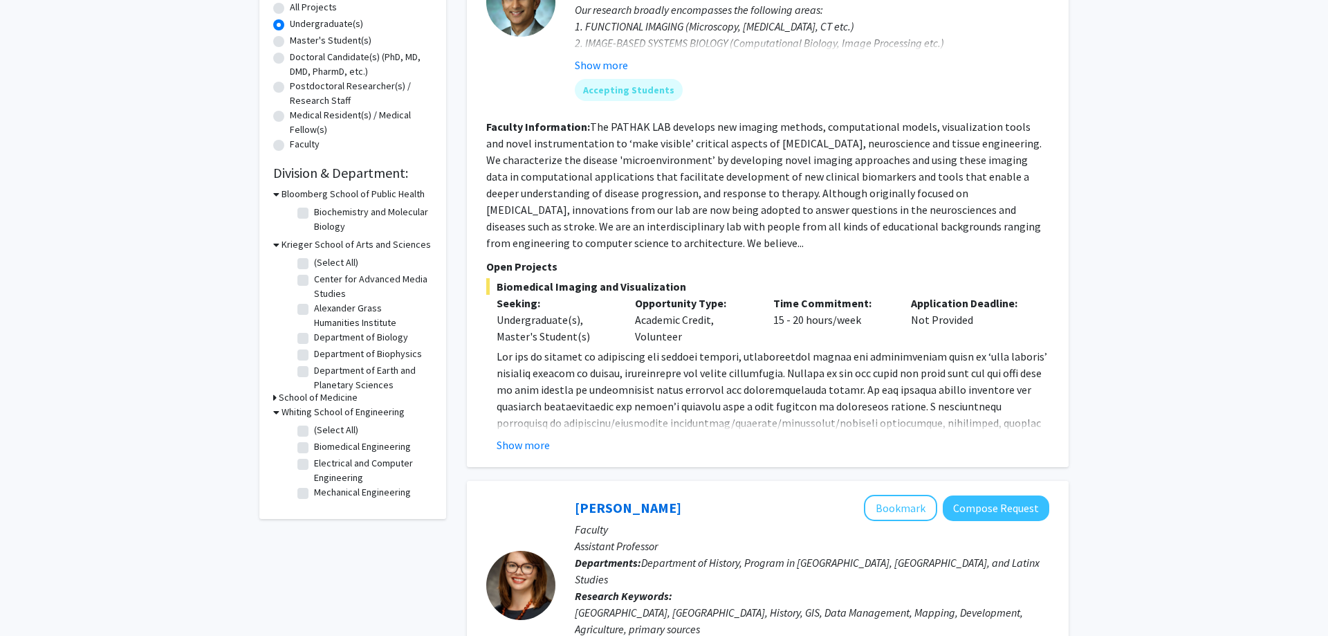
click at [346, 396] on h3 "School of Medicine" at bounding box center [318, 397] width 79 height 15
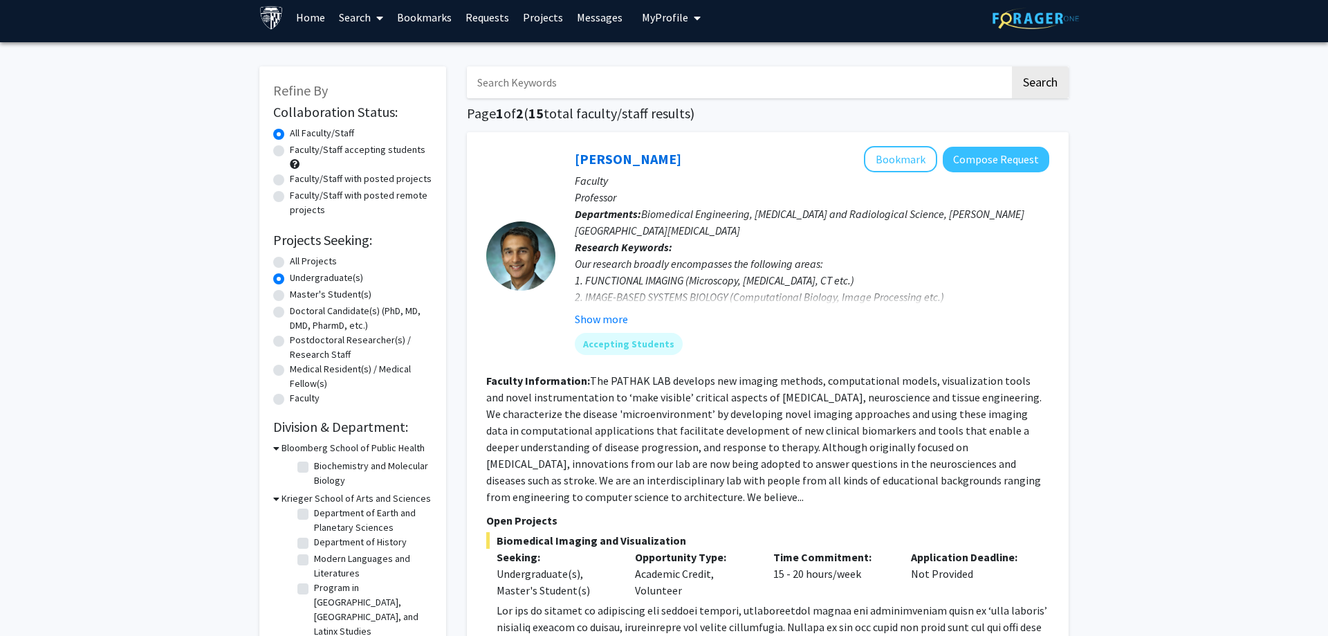
scroll to position [0, 0]
